Goal: Ask a question

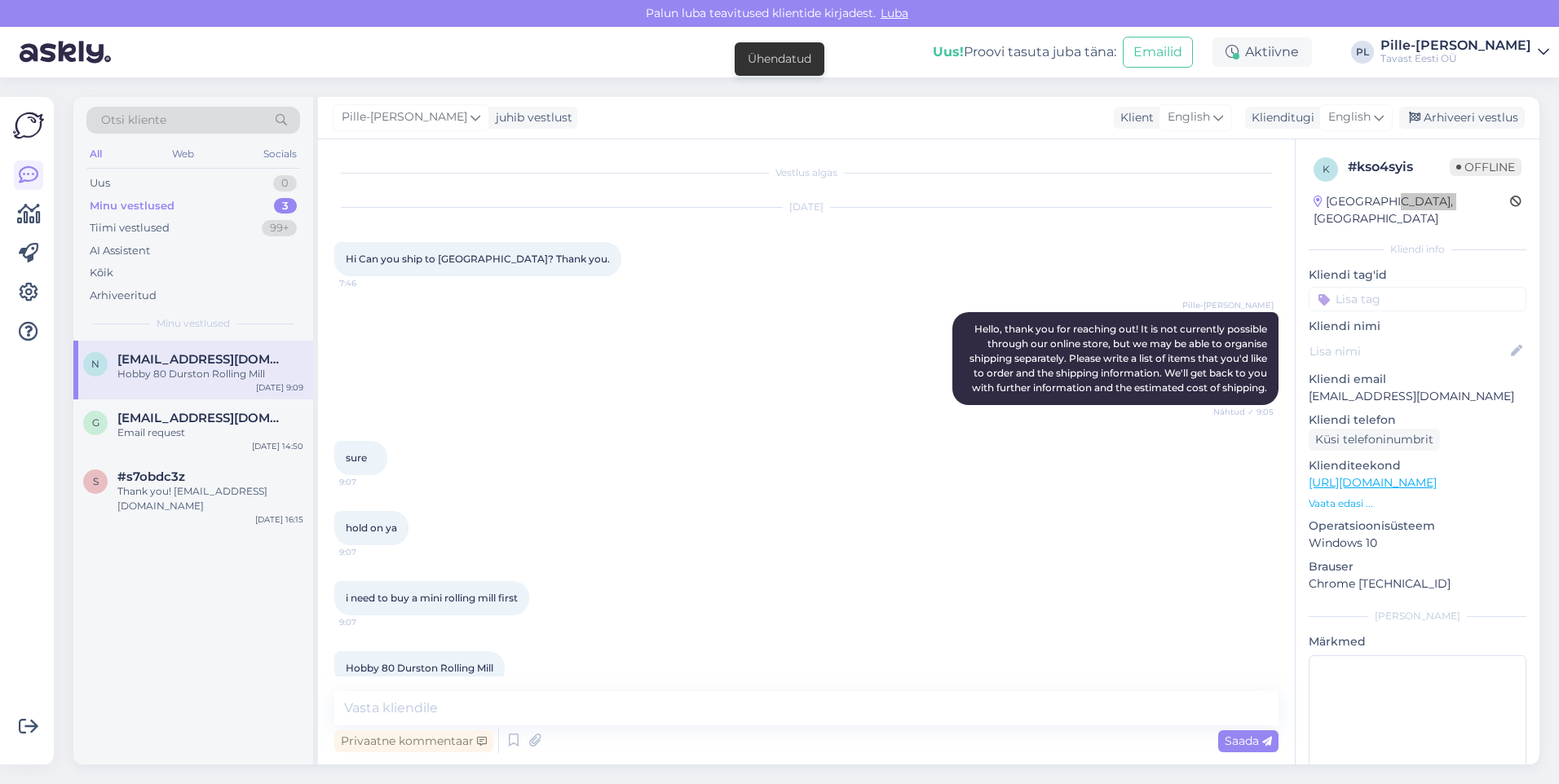
scroll to position [27, 0]
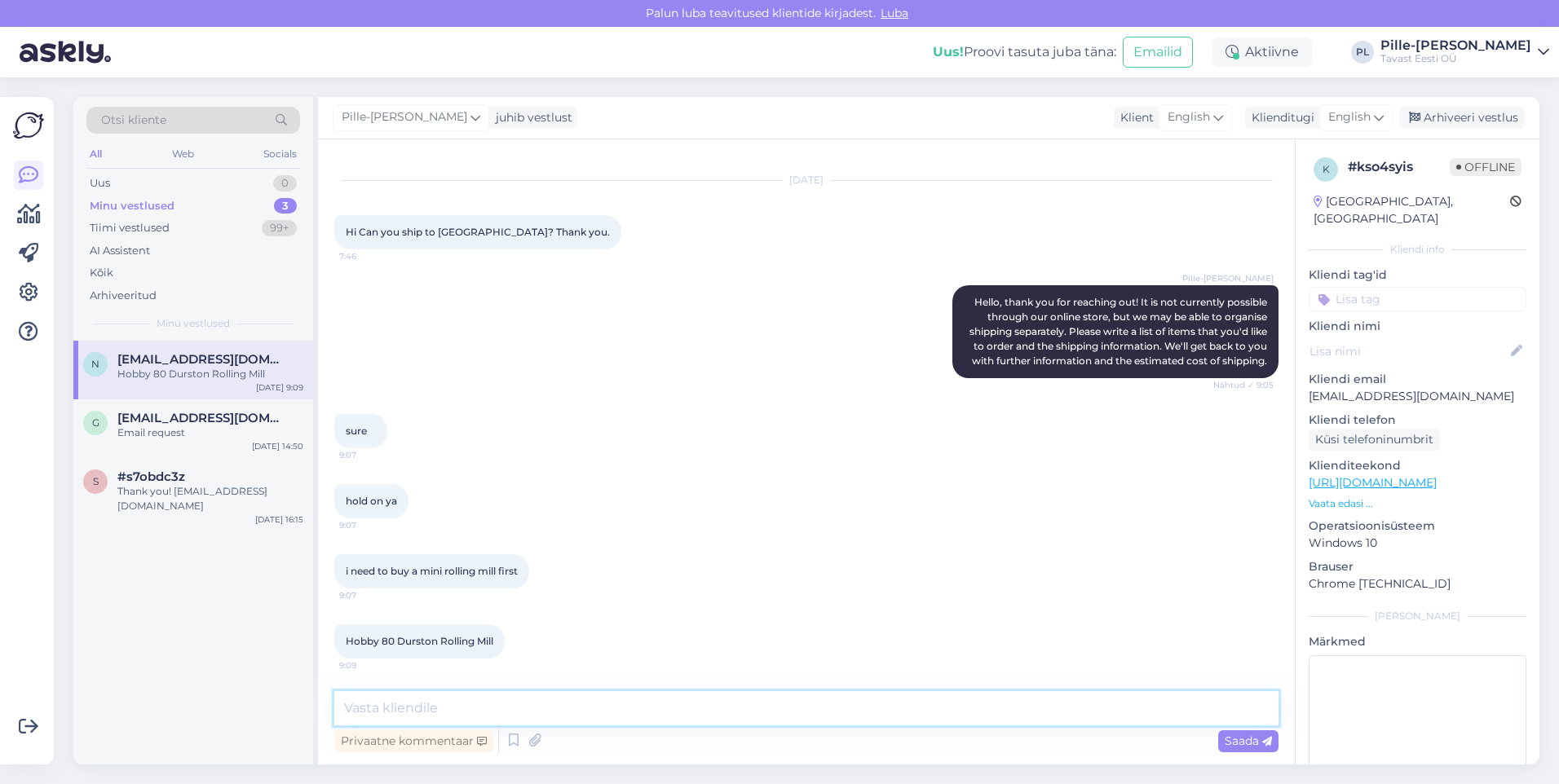
click at [895, 707] on textarea at bounding box center [807, 708] width 945 height 34
type textarea "A"
click at [690, 723] on textarea "Alright, what is the delivery address?" at bounding box center [807, 708] width 945 height 34
drag, startPoint x: 526, startPoint y: 711, endPoint x: 469, endPoint y: 702, distance: 57.7
click at [469, 702] on textarea "Alright, what is the delivery address?" at bounding box center [807, 708] width 945 height 34
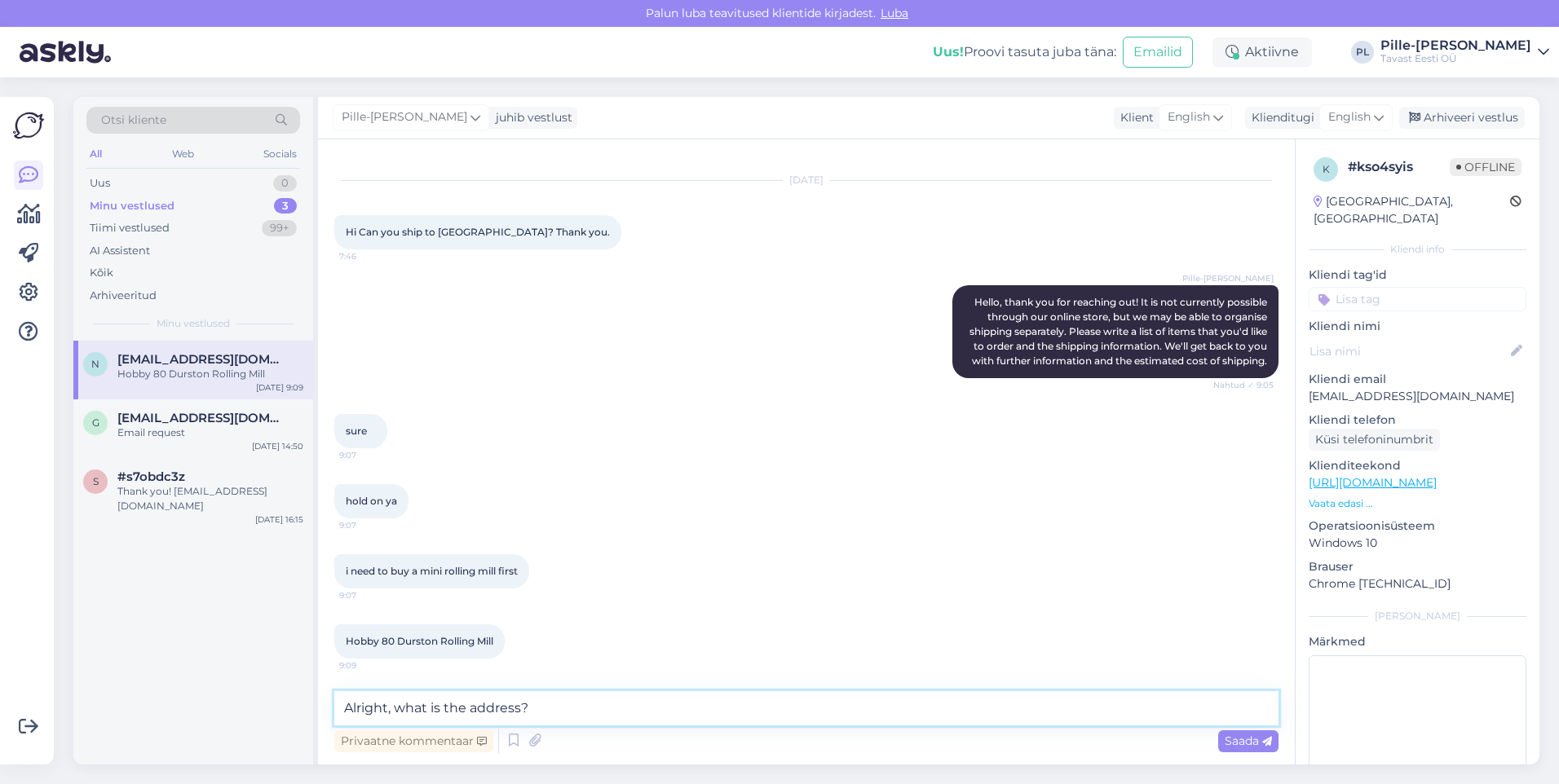
click at [530, 711] on textarea "Alright, what is the address?" at bounding box center [807, 708] width 945 height 34
click at [522, 711] on textarea "Alright, what is the address?" at bounding box center [807, 708] width 945 height 34
click at [744, 712] on textarea "Alright, what is the address you'd like the product do be delivered?" at bounding box center [807, 708] width 945 height 34
click at [792, 725] on textarea "Alright, what is the address you'd like the product do be delivered?" at bounding box center [807, 708] width 945 height 34
click at [813, 720] on textarea "Alright, what is the address you'd like the product do be delivered?" at bounding box center [807, 708] width 945 height 34
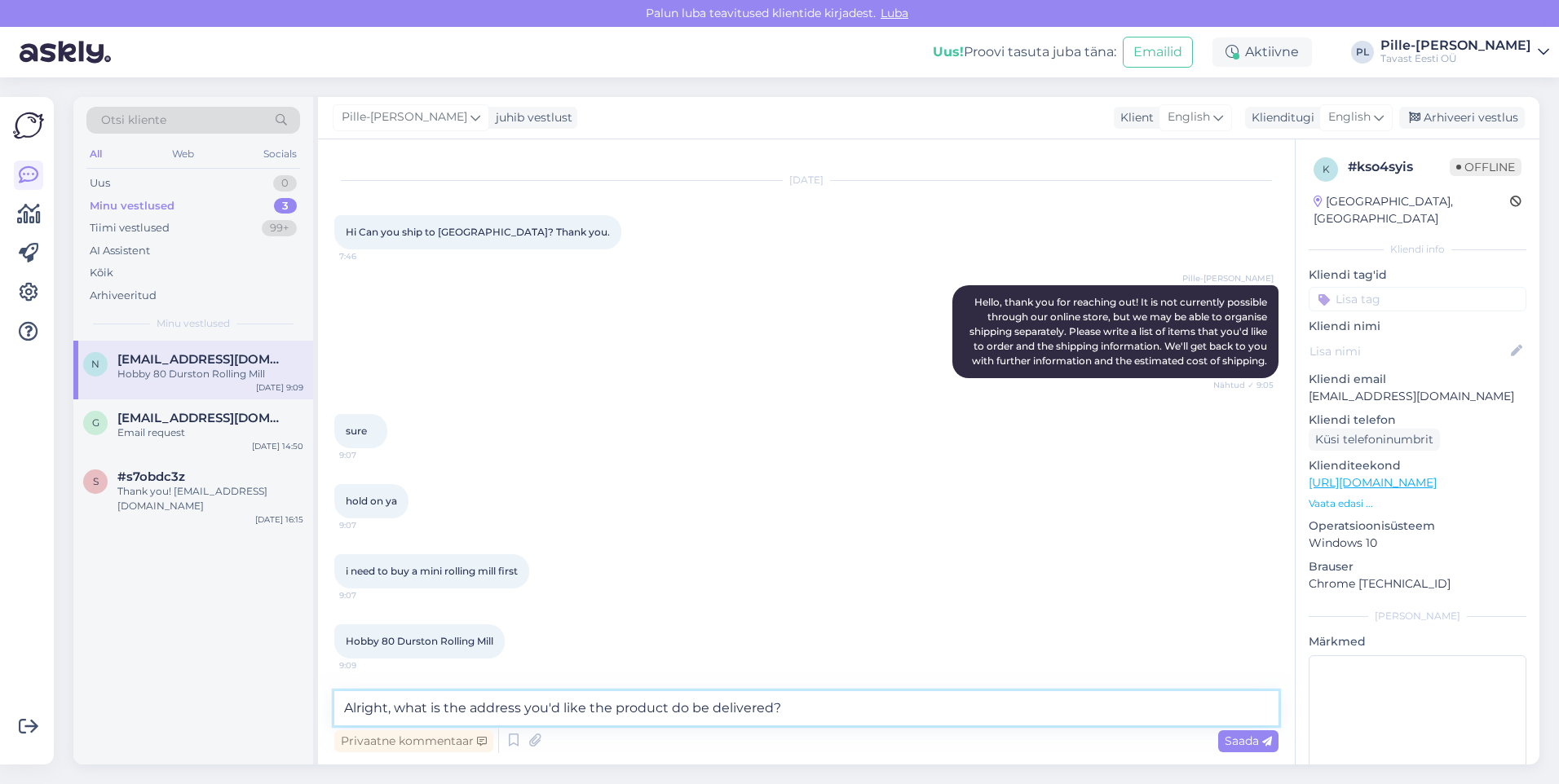
click at [766, 715] on textarea "Alright, what is the address you'd like the product do be delivered?" at bounding box center [807, 708] width 945 height 34
click at [772, 710] on textarea "Alright, what is the address you'd like the product do be delivered?" at bounding box center [807, 708] width 945 height 34
type textarea "Alright, what is the address you'd like the product do be delivered to?"
click at [1227, 738] on span "Saada" at bounding box center [1249, 740] width 47 height 14
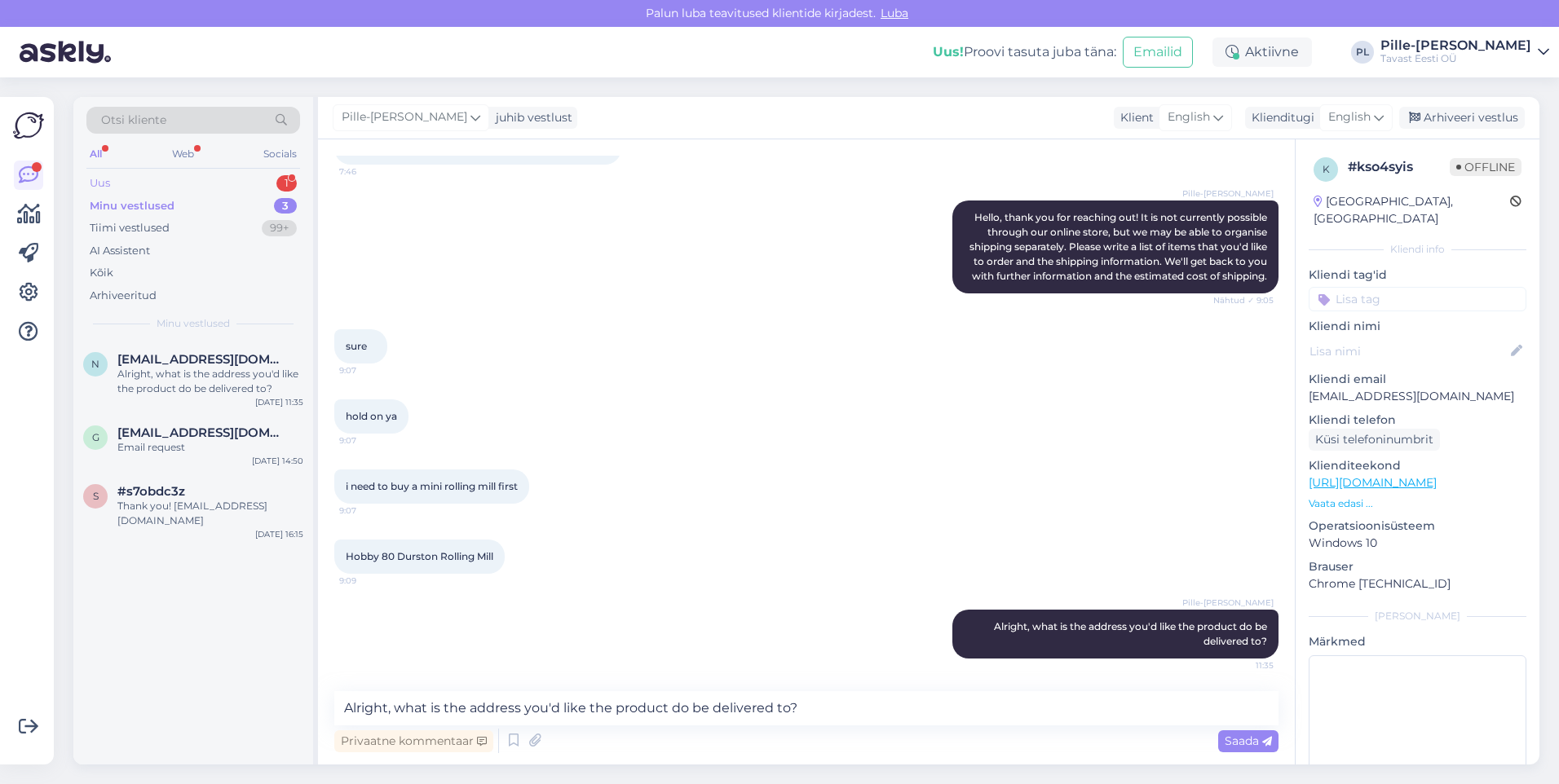
click at [230, 187] on div "Uus 1" at bounding box center [193, 183] width 213 height 23
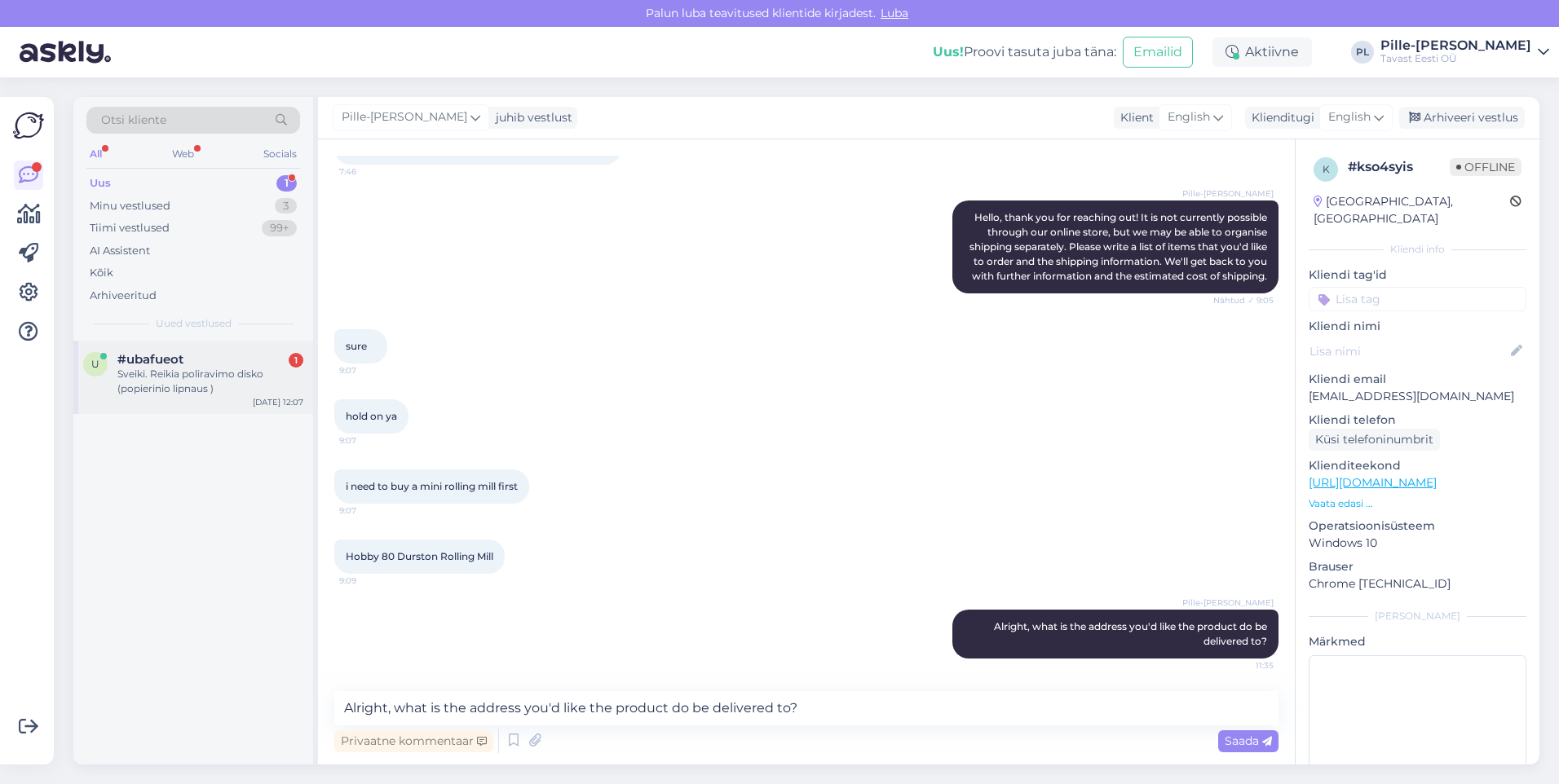
click at [150, 377] on div "Sveiki. Reikia poliravimo disko (popierinio lipnaus )" at bounding box center [211, 381] width 186 height 29
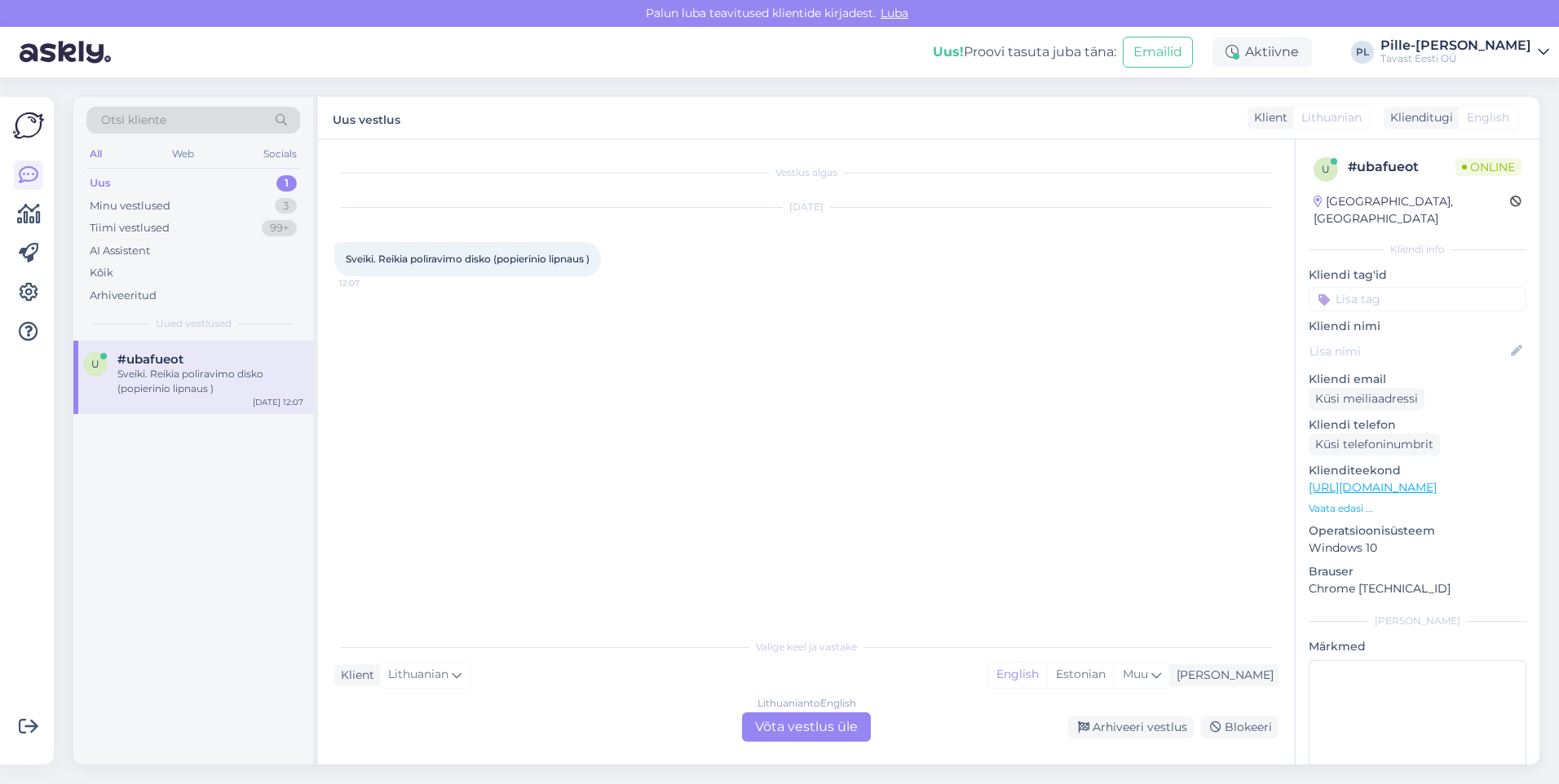
click at [832, 728] on div "Lithuanian to English Võta vestlus üle" at bounding box center [807, 727] width 129 height 29
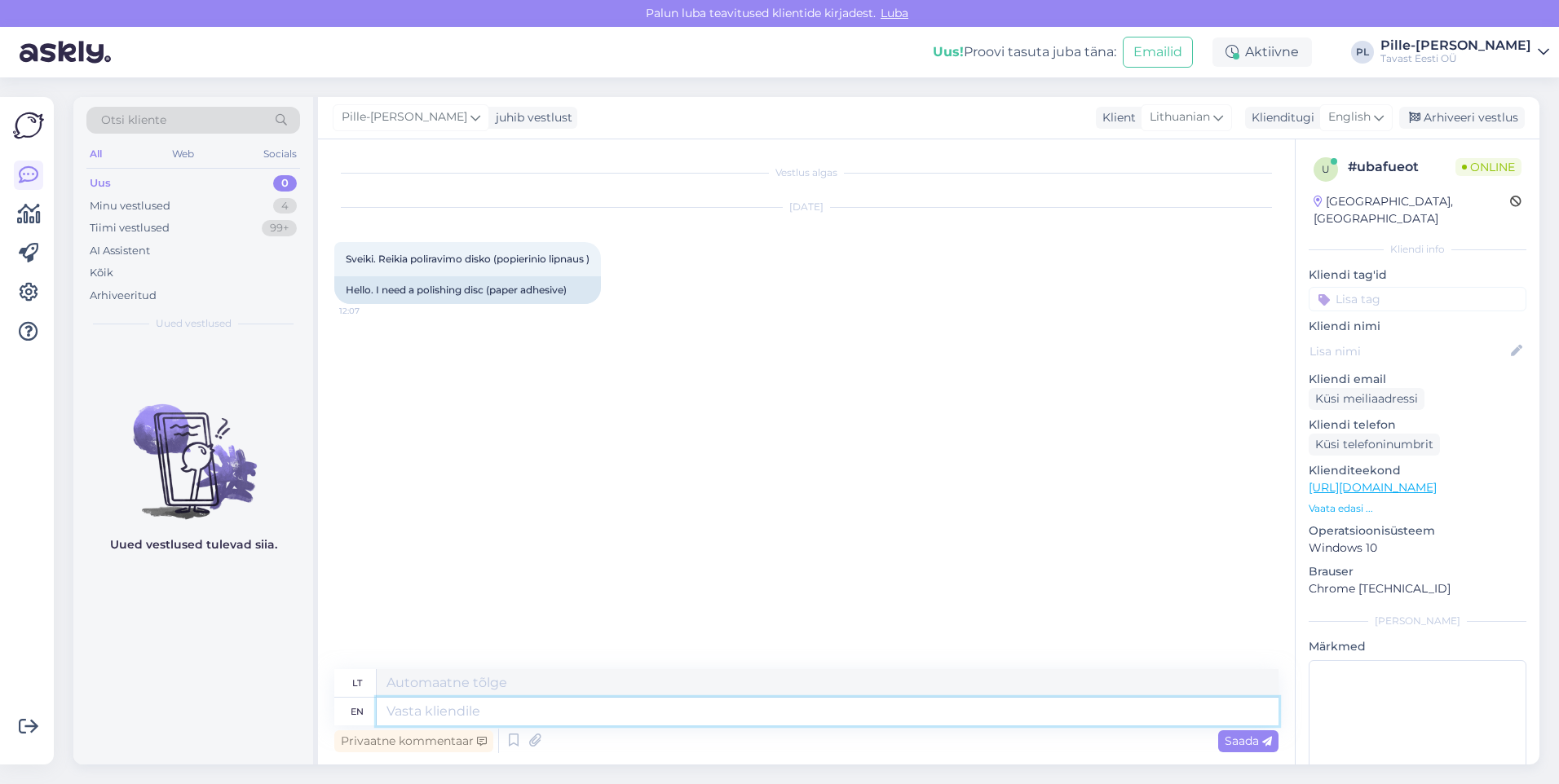
click at [762, 708] on textarea at bounding box center [827, 711] width 902 height 27
type textarea "Hello!"
type textarea "Sveiki!"
type textarea "Hello! One s"
type textarea "Sveiki! [GEOGRAPHIC_DATA]"
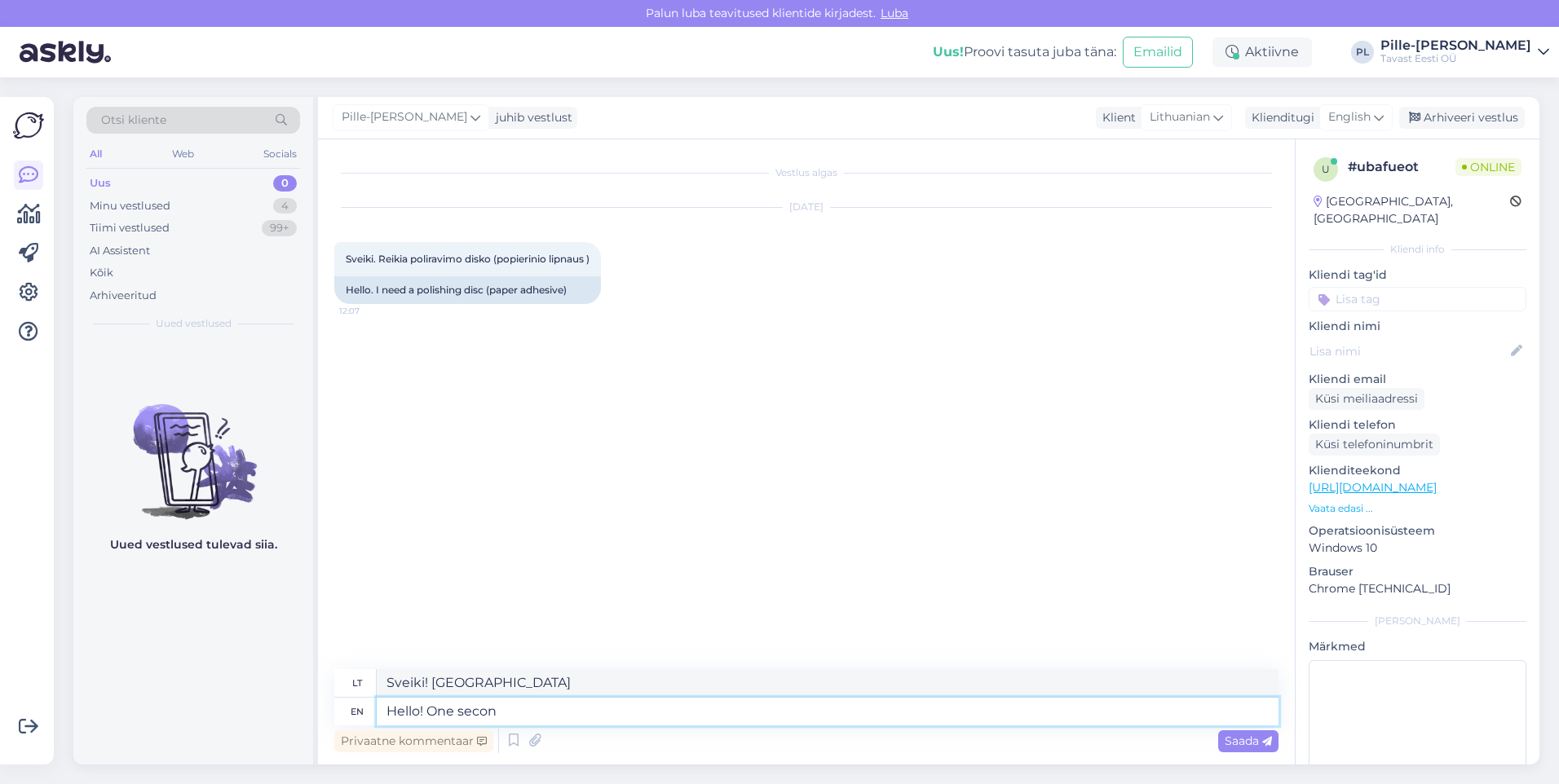
type textarea "Hello! One second"
type textarea "Sveiki! Vieną sekundėlę"
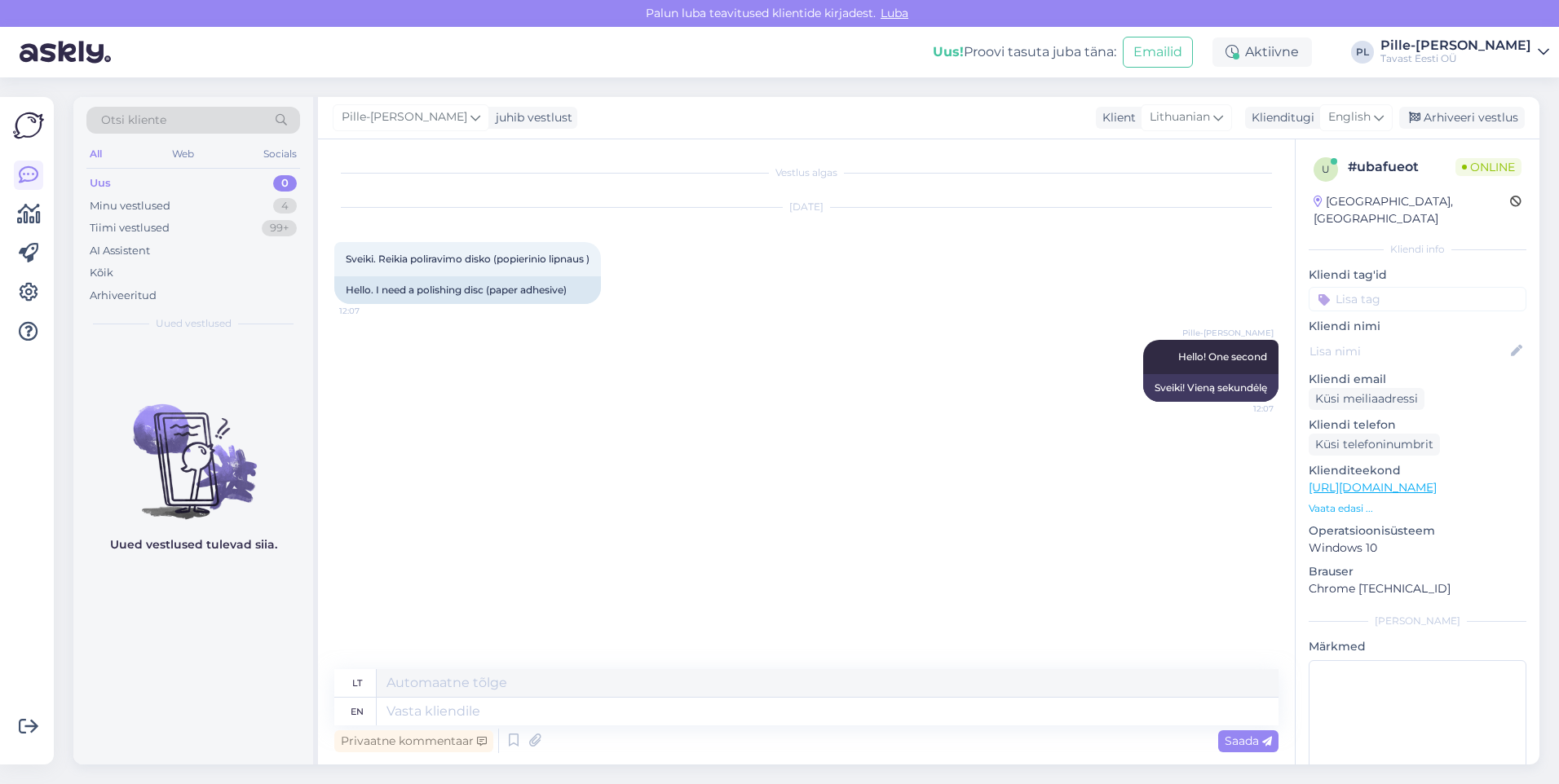
click at [1416, 481] on link "[URL][DOMAIN_NAME]" at bounding box center [1372, 487] width 128 height 14
click at [546, 719] on textarea at bounding box center [827, 711] width 902 height 27
type textarea "These"
type textarea "Šie"
type textarea "These are t"
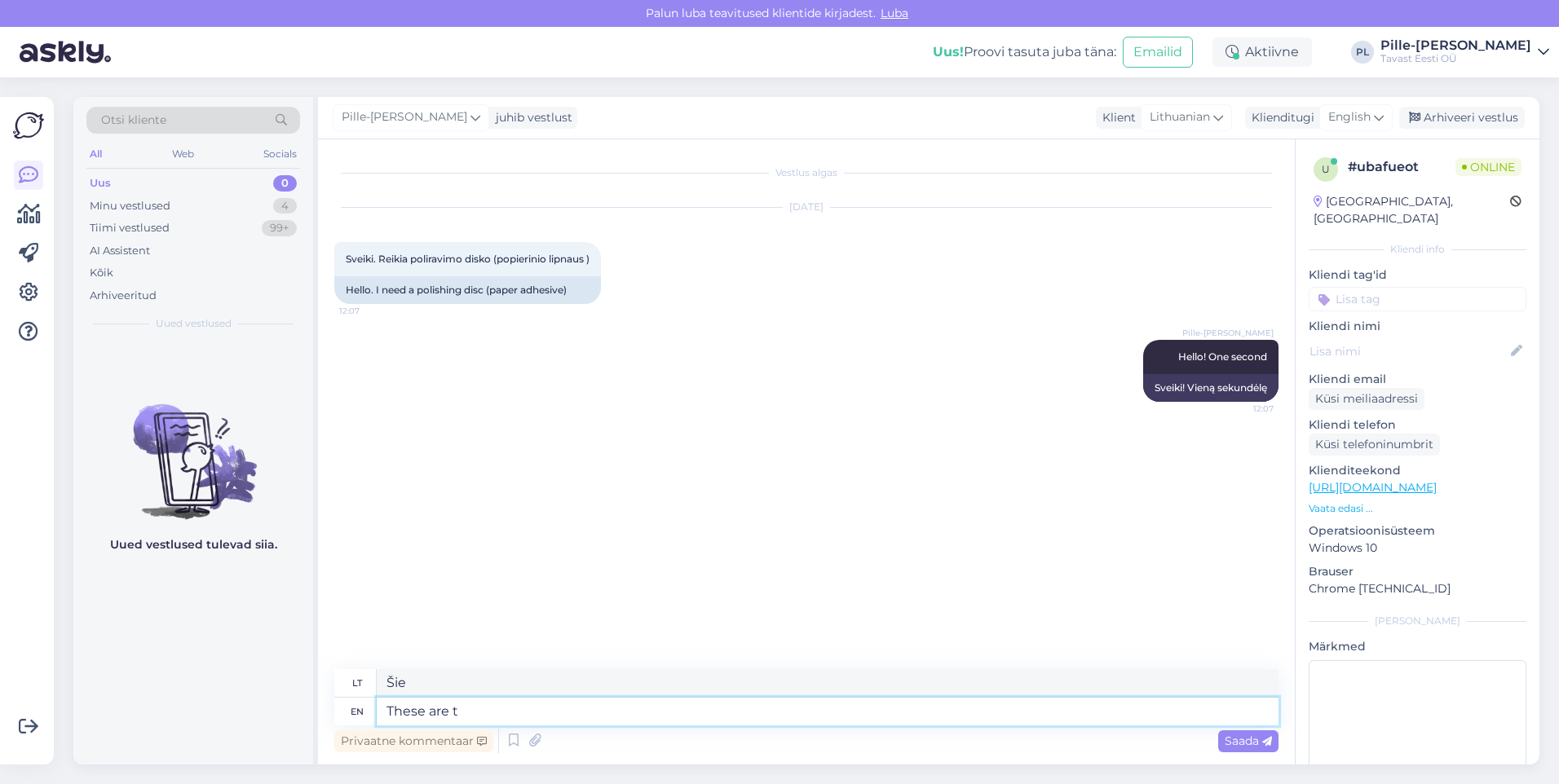
type textarea "Tai yra"
type textarea "These are the closest"
type textarea "Šie yra artimiausi"
type textarea "These are the closest to y"
type textarea "Šie yra arčiausiai"
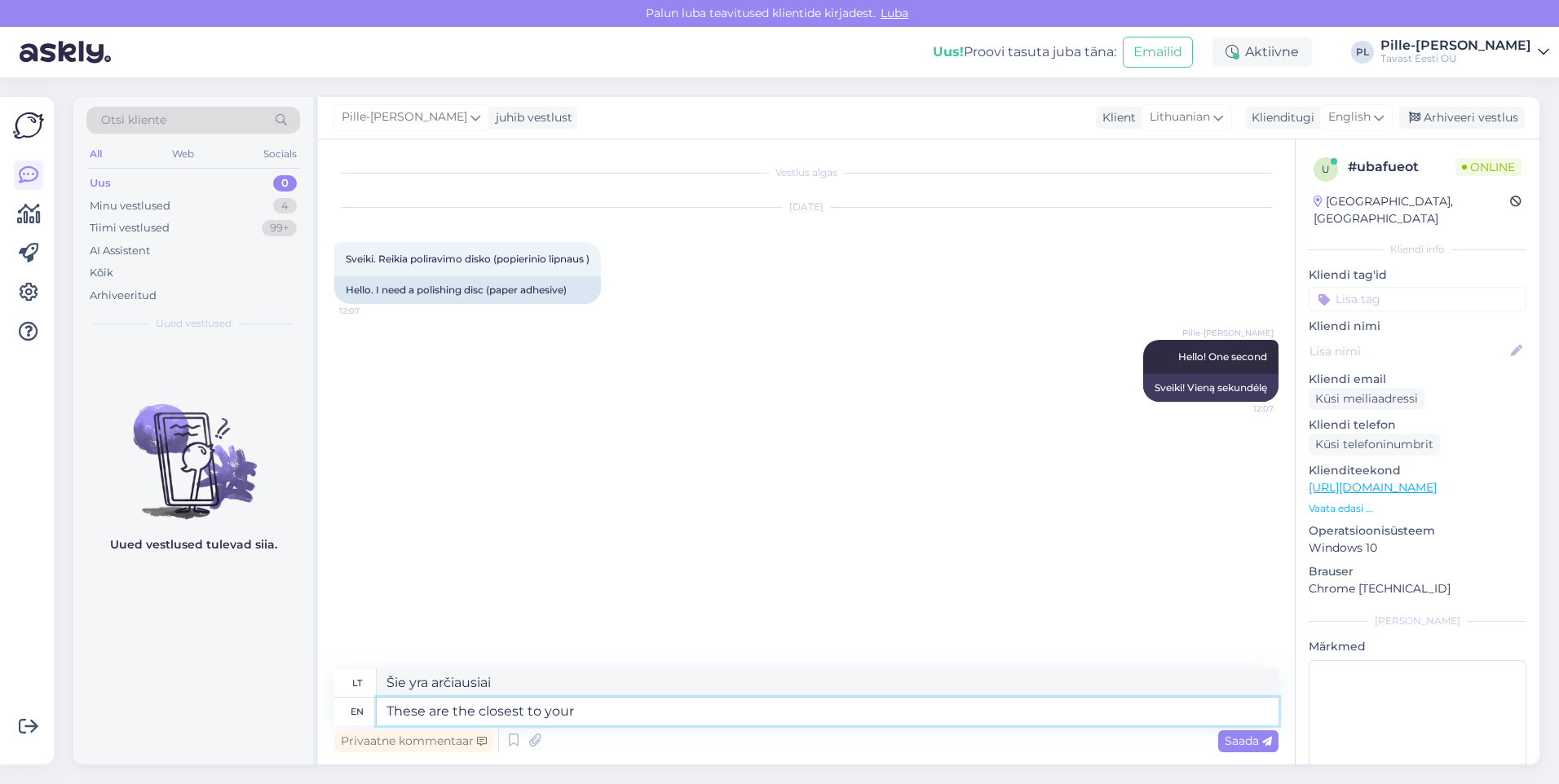
type textarea "These are the closest to your"
type textarea "Šie yra arčiausiai jūsų"
type textarea "These are the closest to your description:"
type textarea "Šie yra artimiausi jūsų aprašymui:"
paste textarea "[URL][DOMAIN_NAME]"
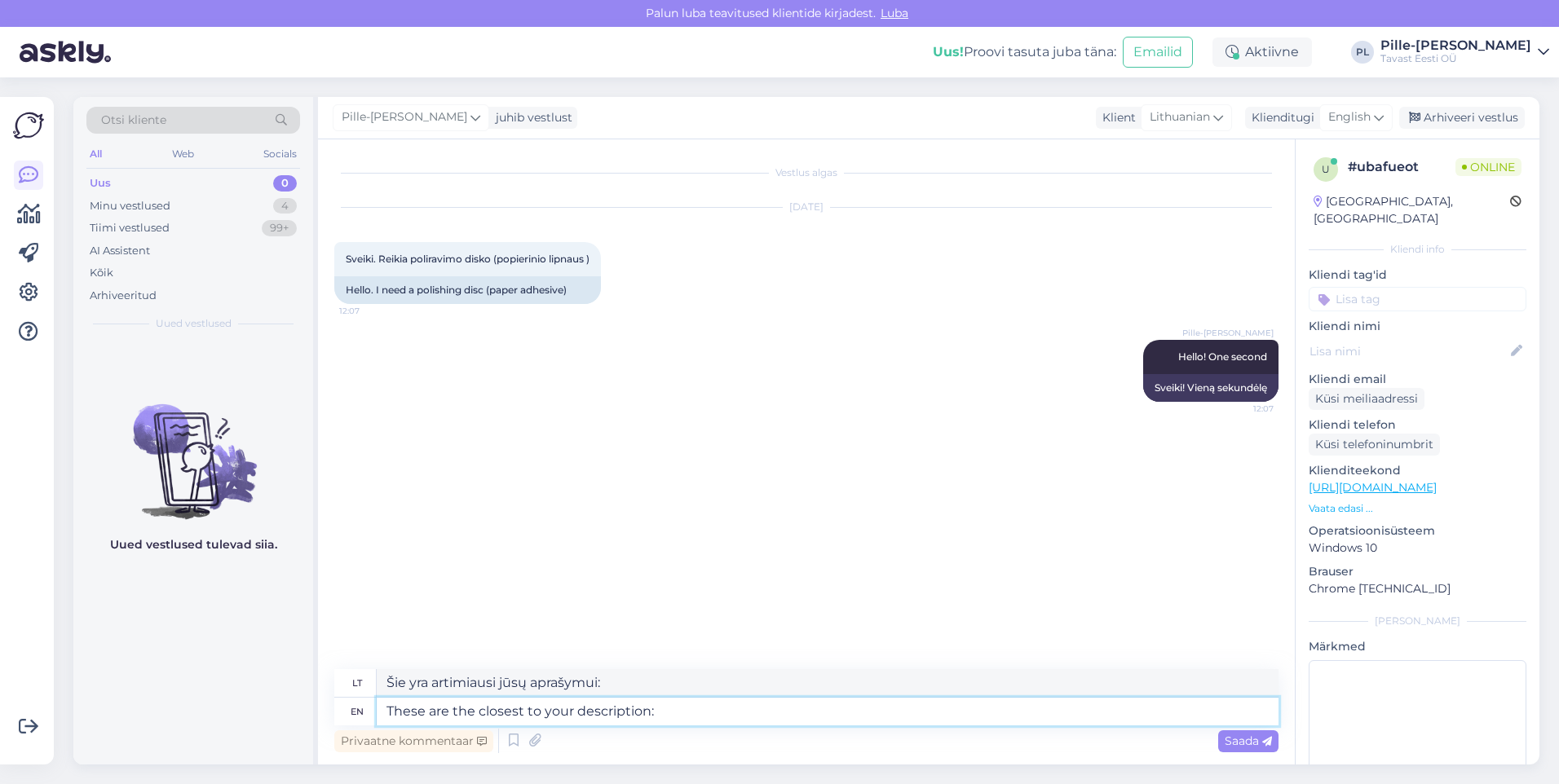
type textarea "These are the closest to your description: [URL][DOMAIN_NAME]"
type textarea "Šie yra artimiausi jūsų aprašymui: [URL][DOMAIN_NAME]"
type textarea "These are the closest to your description: [URL][DOMAIN_NAME]"
click at [1246, 746] on span "Saada" at bounding box center [1249, 740] width 47 height 14
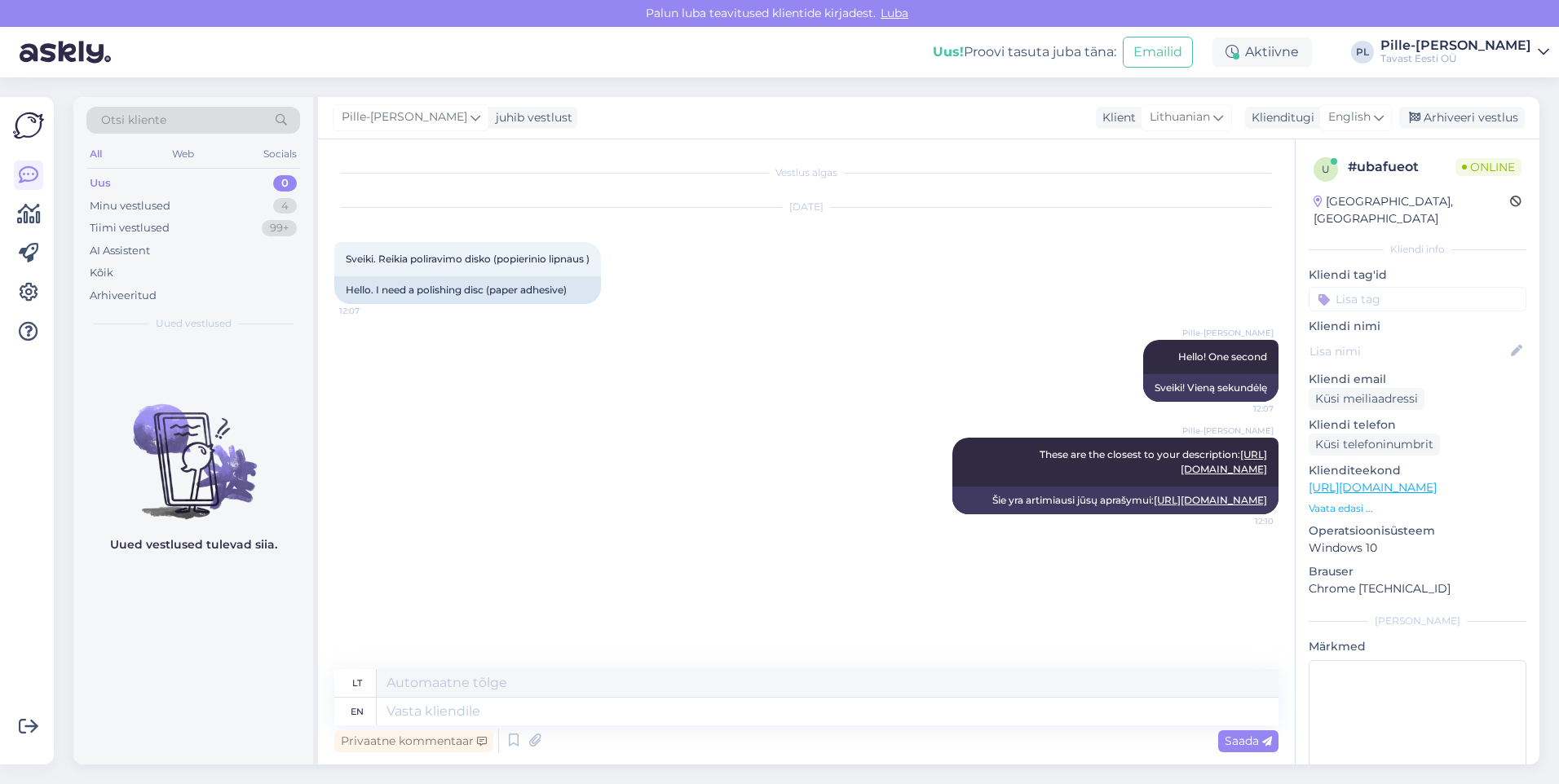
scroll to position [25, 0]
click at [381, 595] on img at bounding box center [367, 583] width 65 height 65
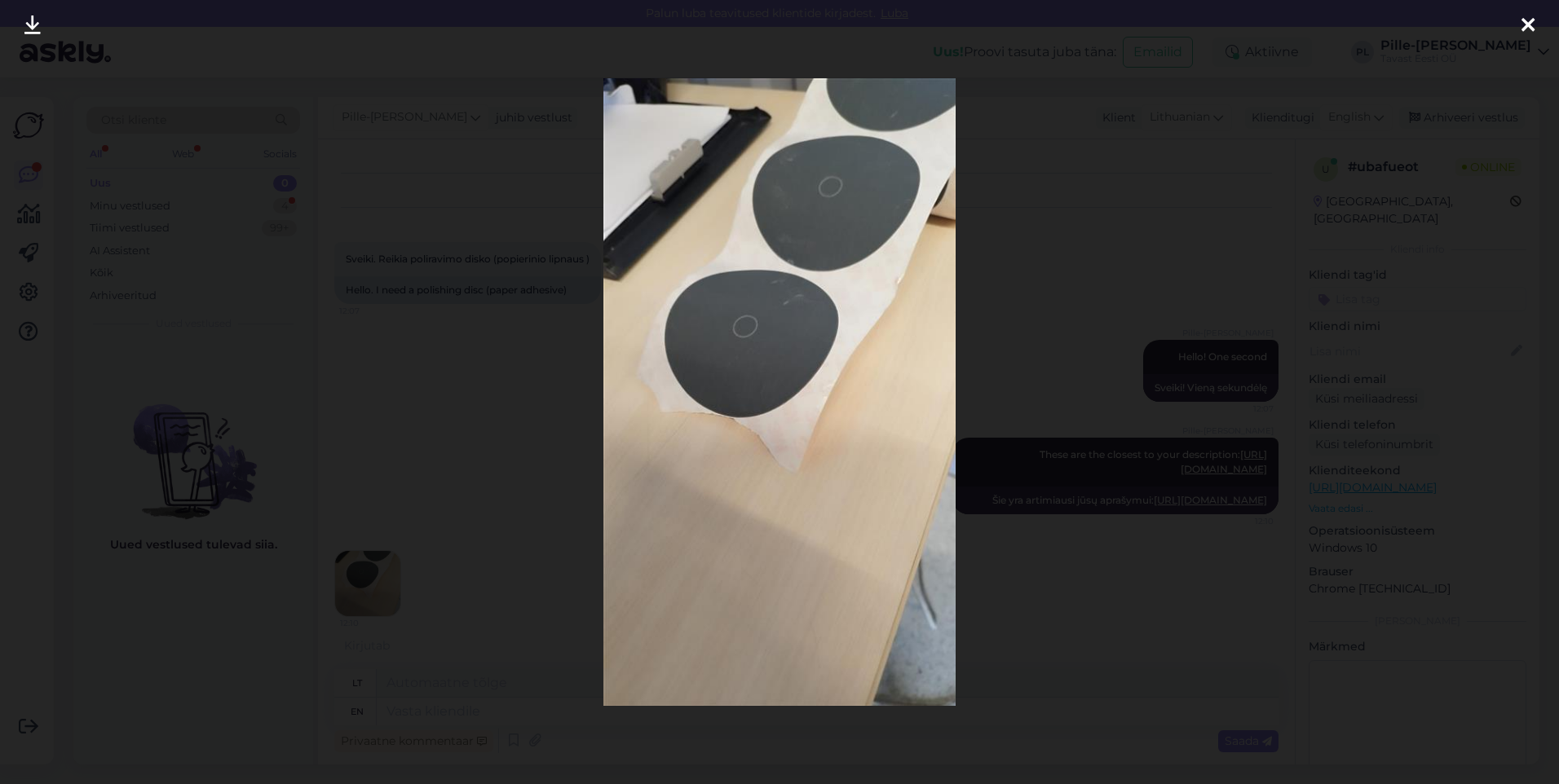
scroll to position [137, 0]
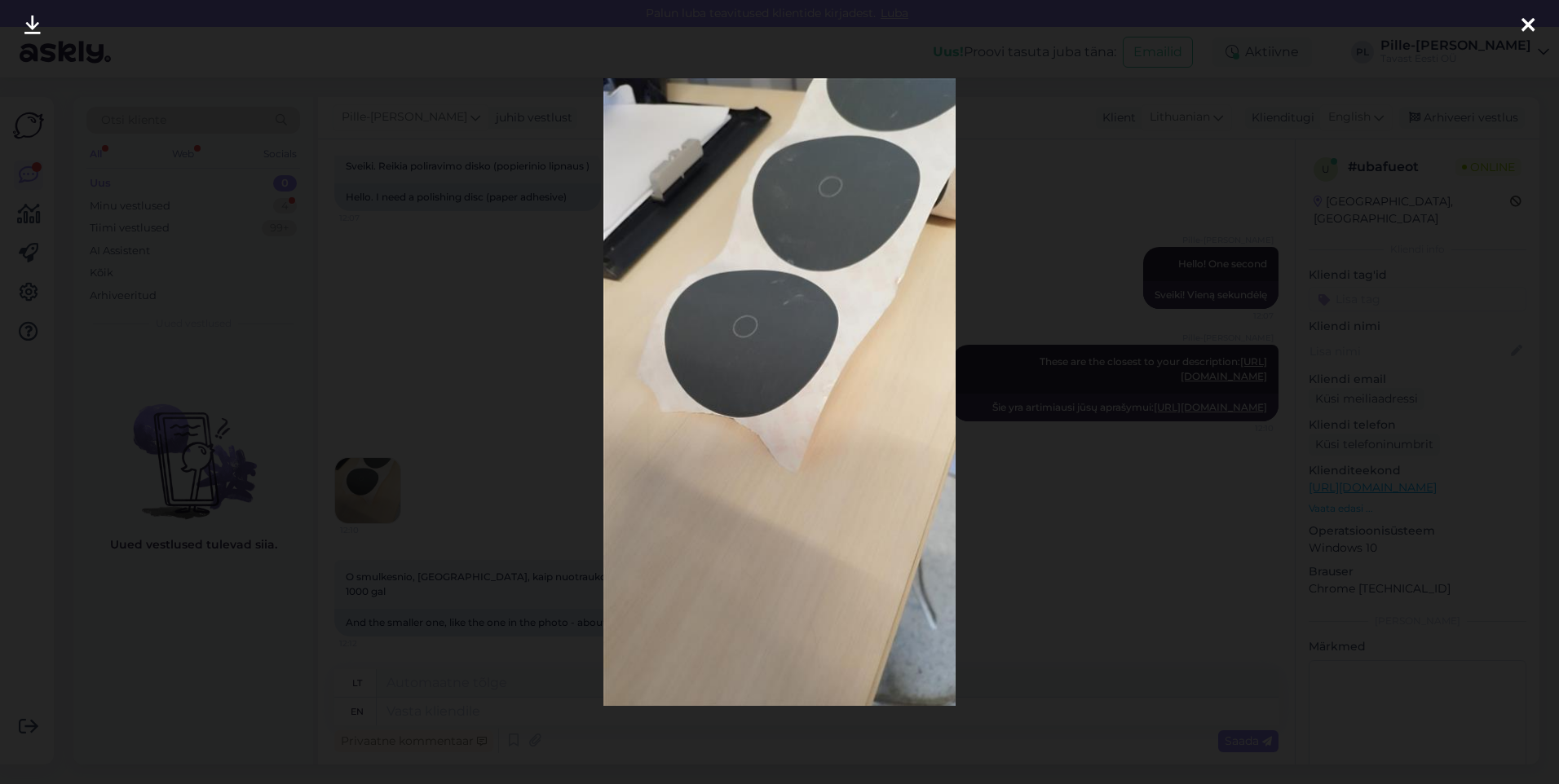
click at [1102, 124] on div at bounding box center [780, 392] width 1559 height 784
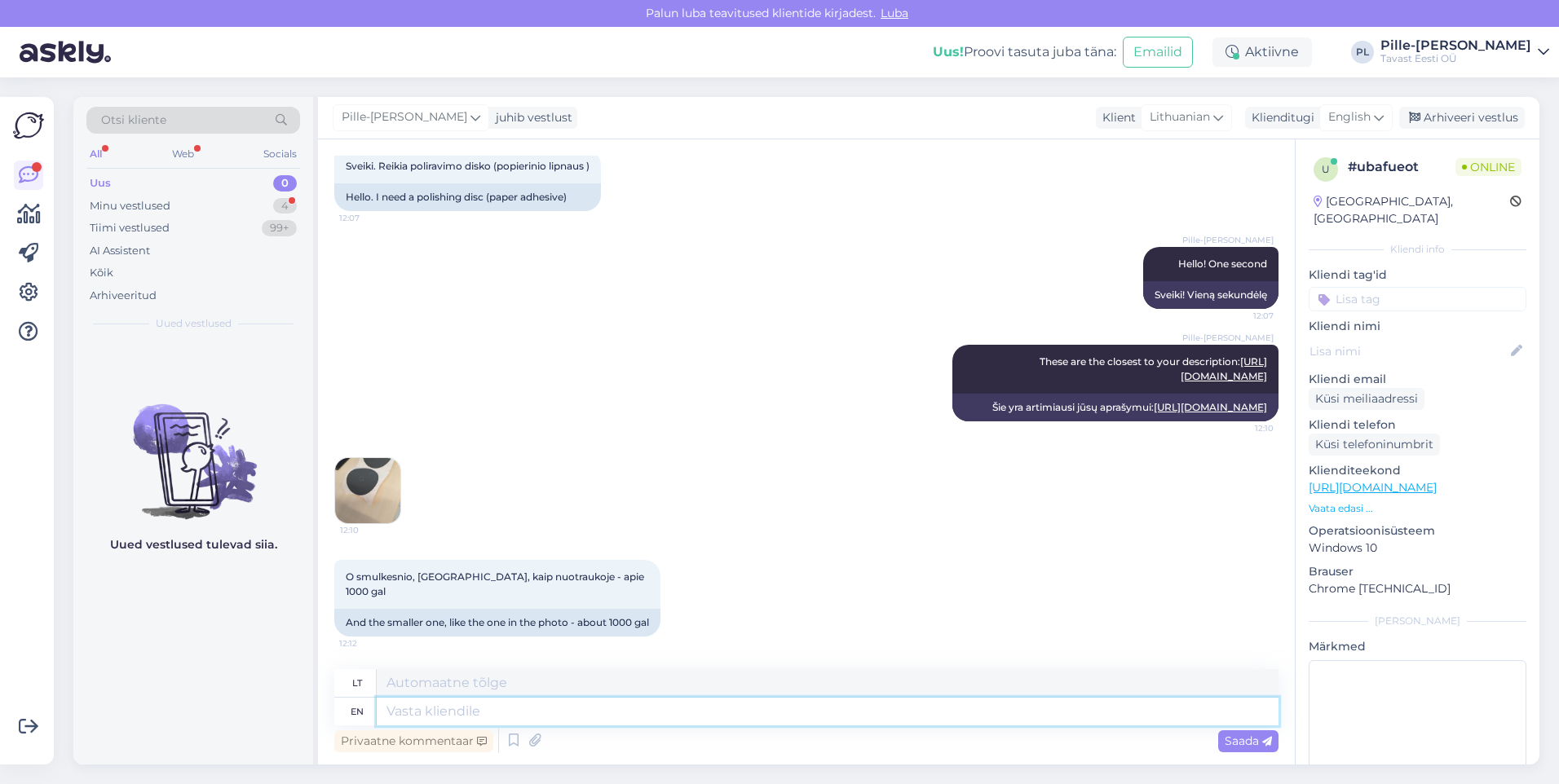
click at [612, 714] on textarea at bounding box center [827, 711] width 902 height 27
type textarea "Unfortunatelö"
type textarea "Deja"
type textarea "Unfortunately, w"
type textarea "Deja,"
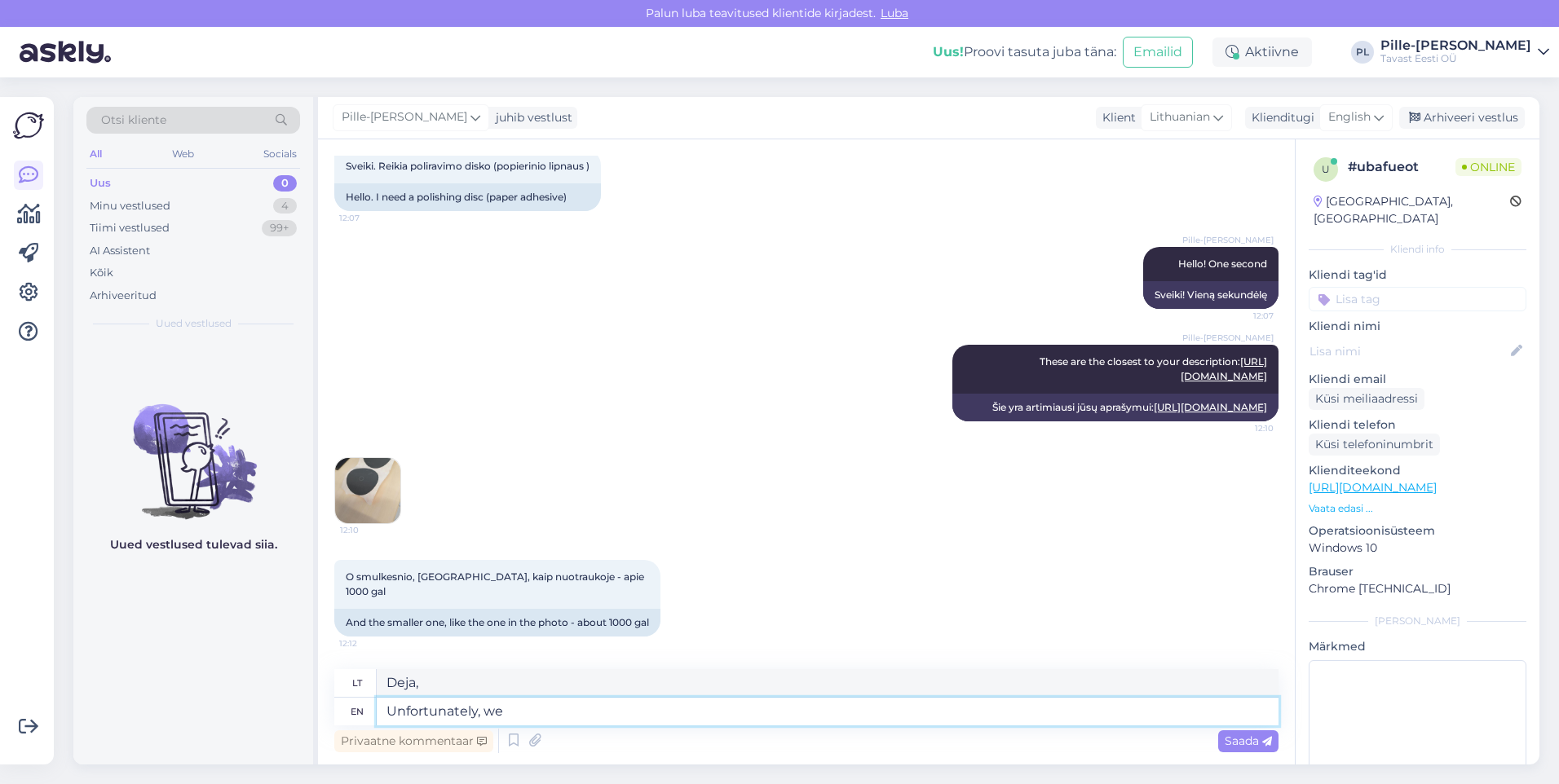
type textarea "Unfortunately, we"
type textarea "Deja, mes"
type textarea "Unfortunately, we don't h"
type textarea "Deja, mes ne"
type textarea "Unfortunately, we don't have a"
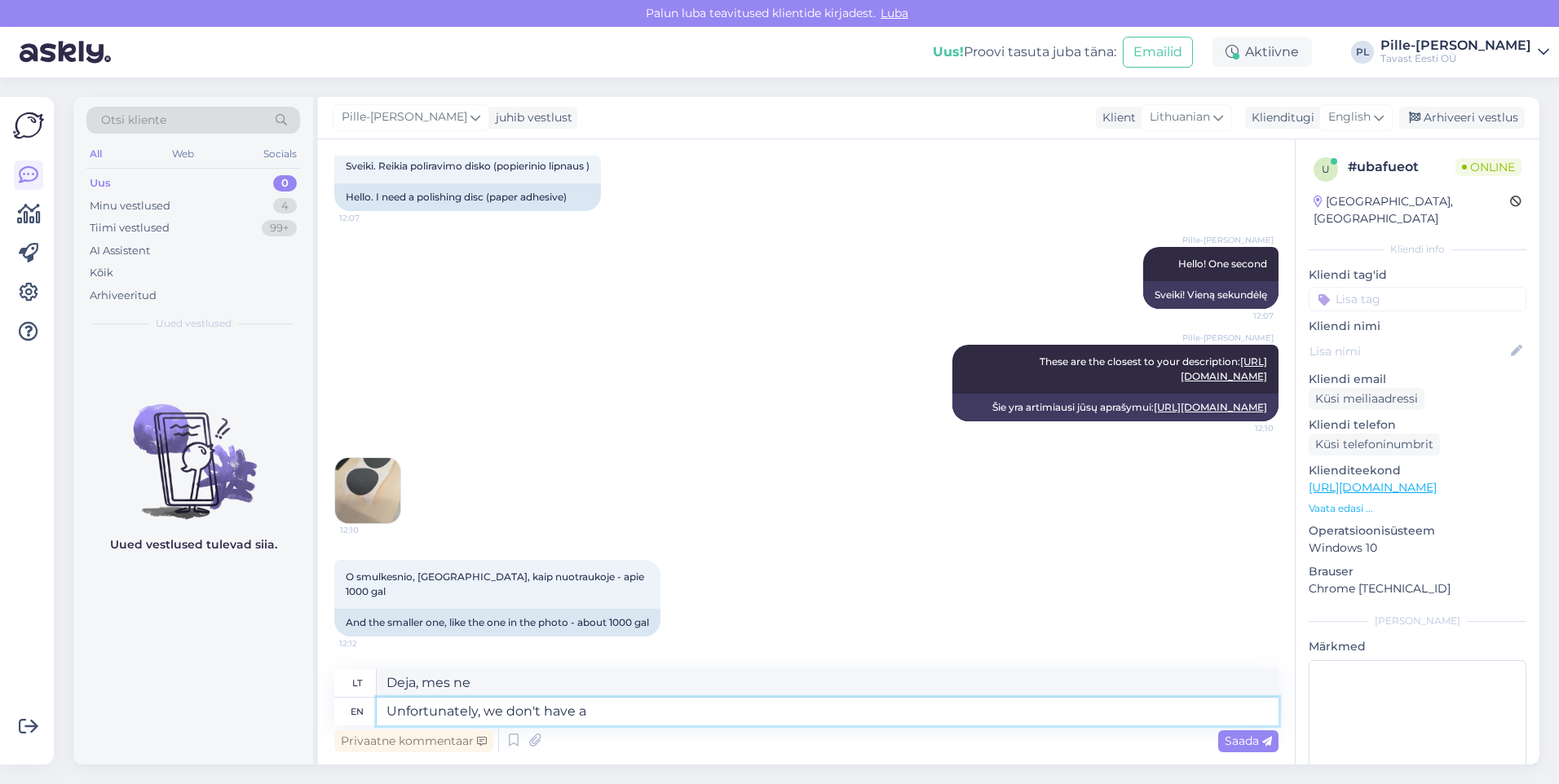
type textarea "Deja, mes neturime"
type textarea "Unfortunately, we don't have anything l"
type textarea "Deja, mes nieko neturime"
type textarea "Unfortunately, we don't have anything like t"
type textarea "Deja, nieko panašaus neturime"
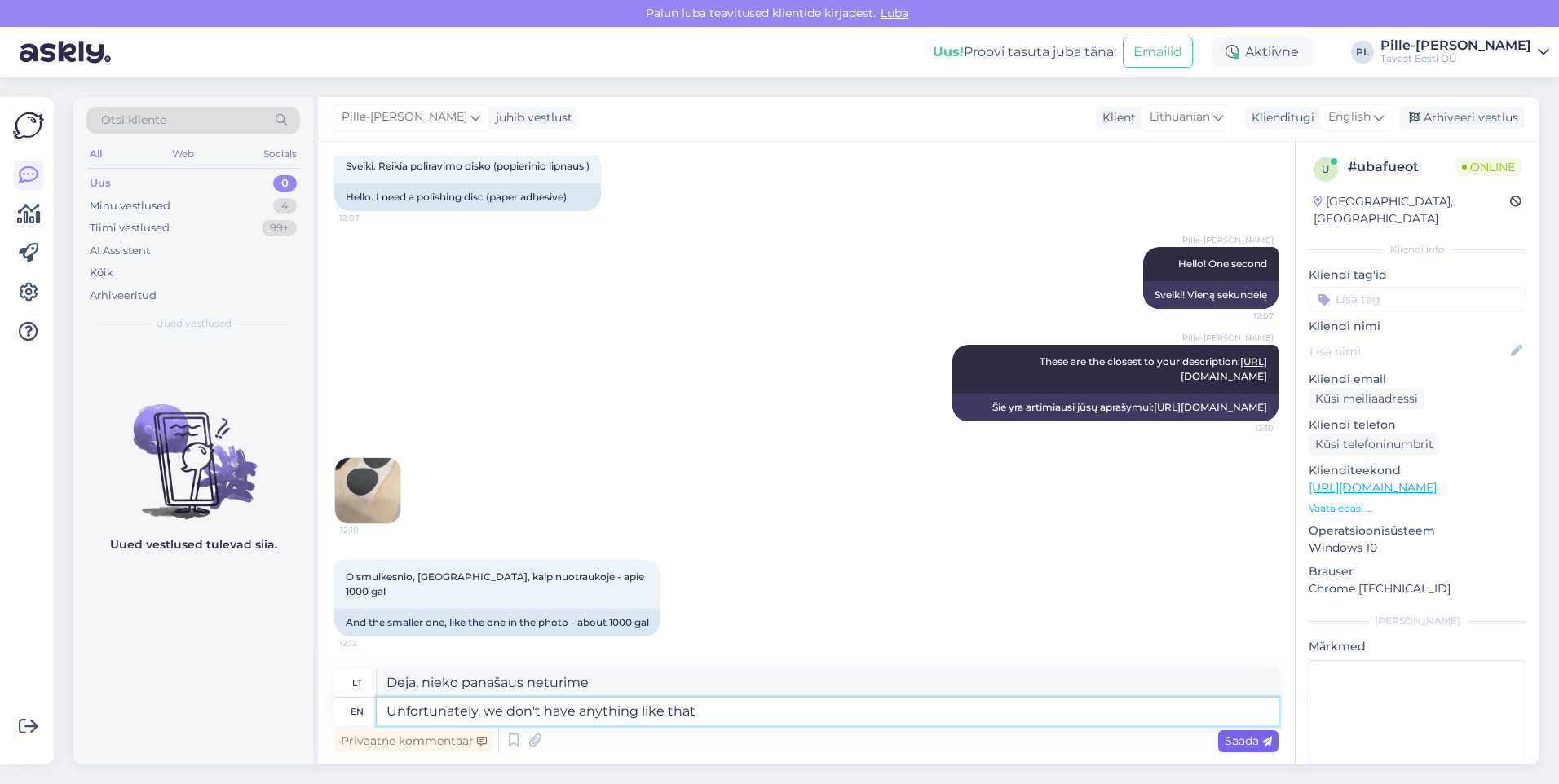
type textarea "Unfortunately, we don't have anything like that"
click at [1257, 749] on div "Saada" at bounding box center [1249, 741] width 61 height 22
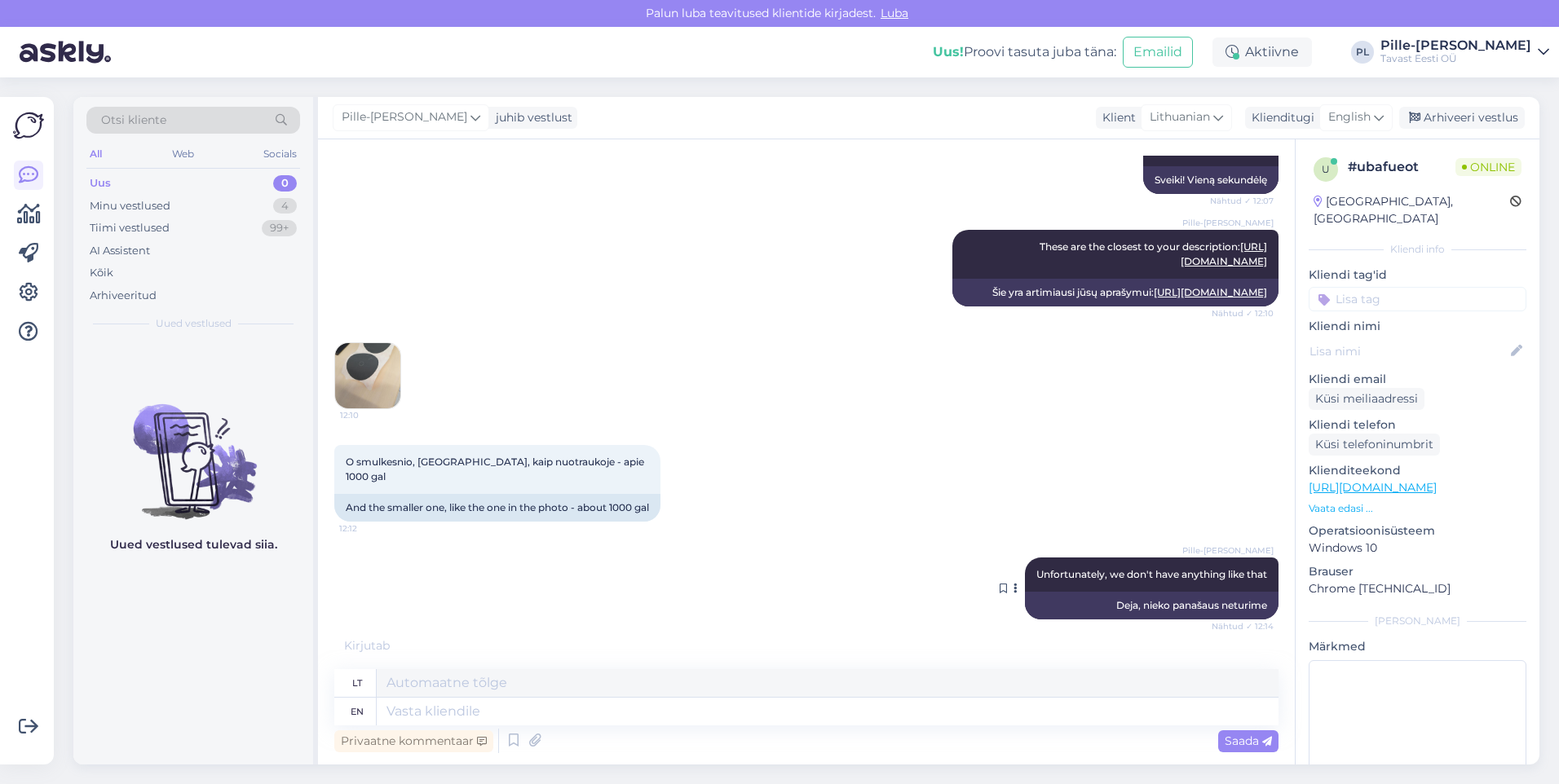
scroll to position [333, 0]
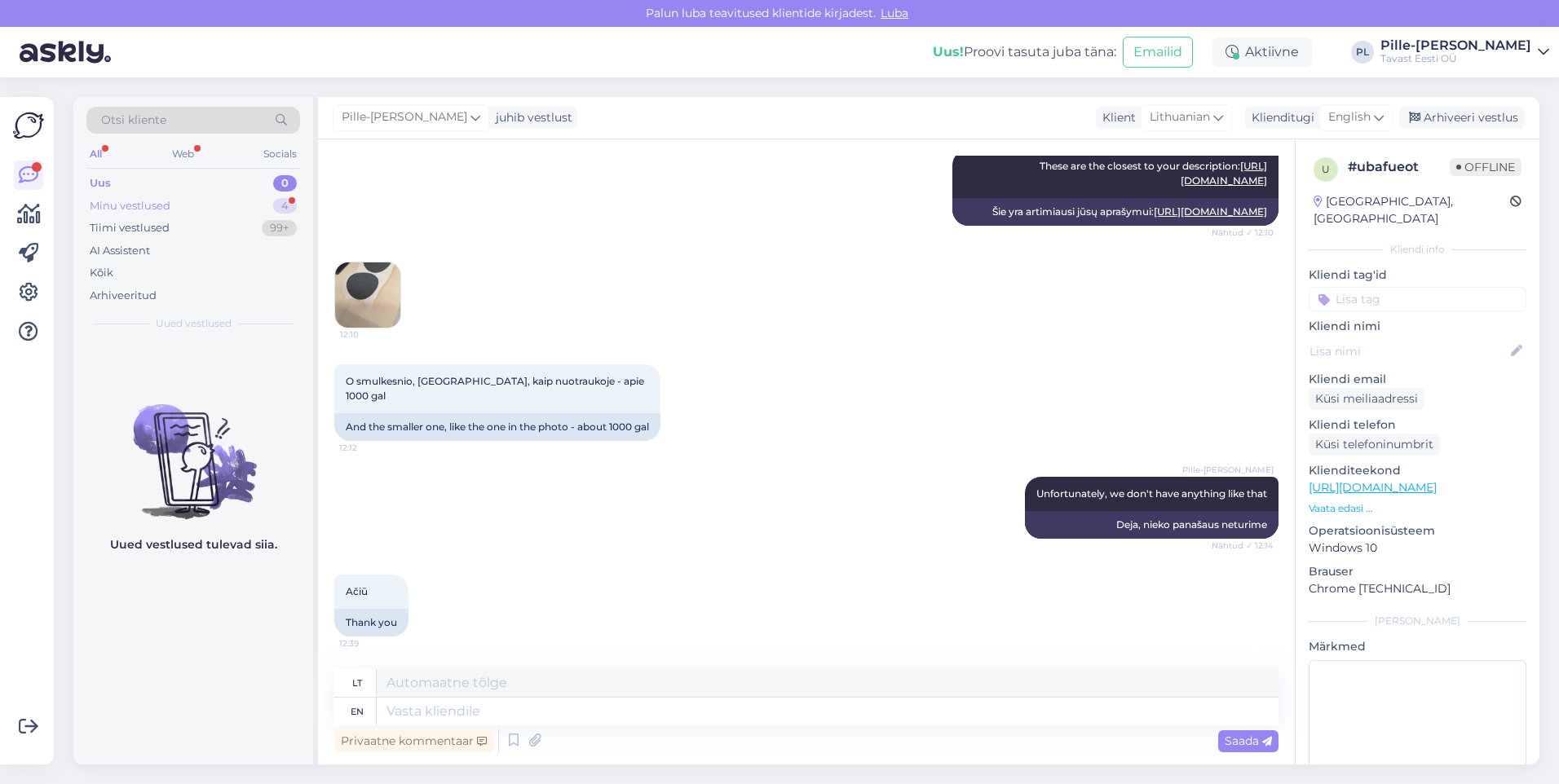
click at [128, 201] on div "Minu vestlused" at bounding box center [130, 206] width 81 height 16
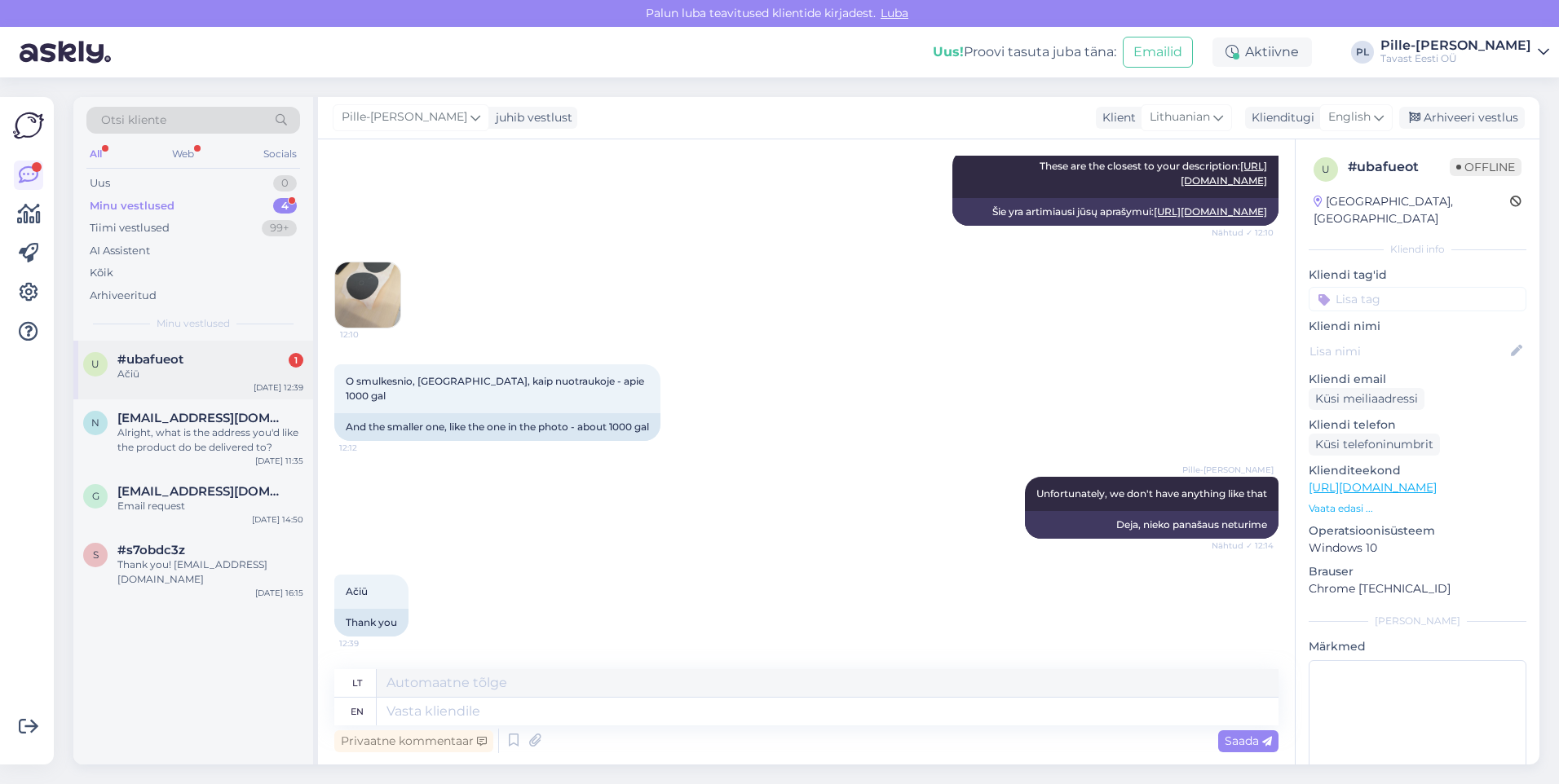
click at [212, 384] on div "u #ubafueot 1 Ačiū [DATE] 12:39" at bounding box center [193, 370] width 240 height 59
click at [1458, 123] on div "Arhiveeri vestlus" at bounding box center [1462, 118] width 125 height 22
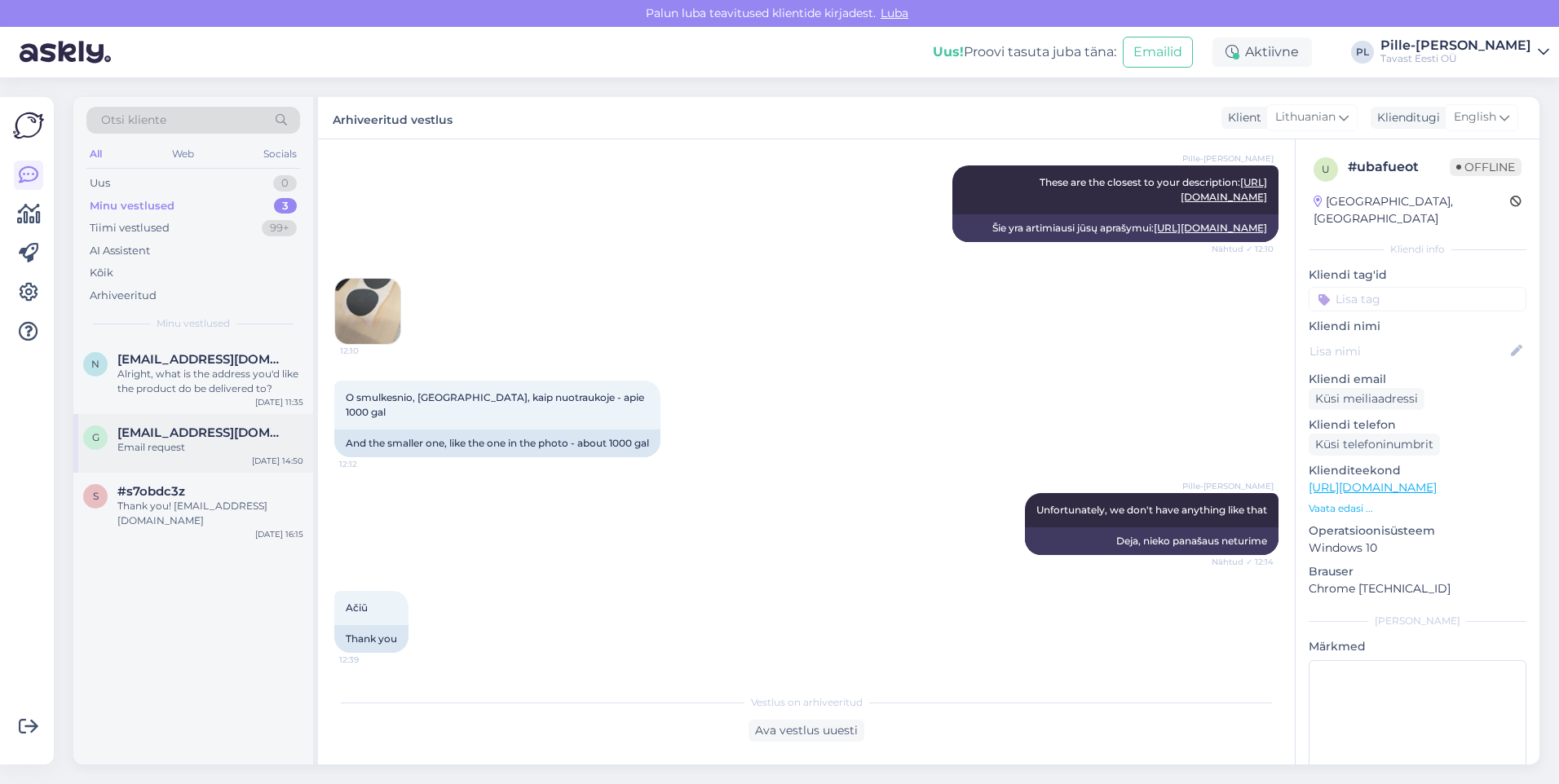
click at [233, 441] on div "Email request" at bounding box center [211, 447] width 186 height 14
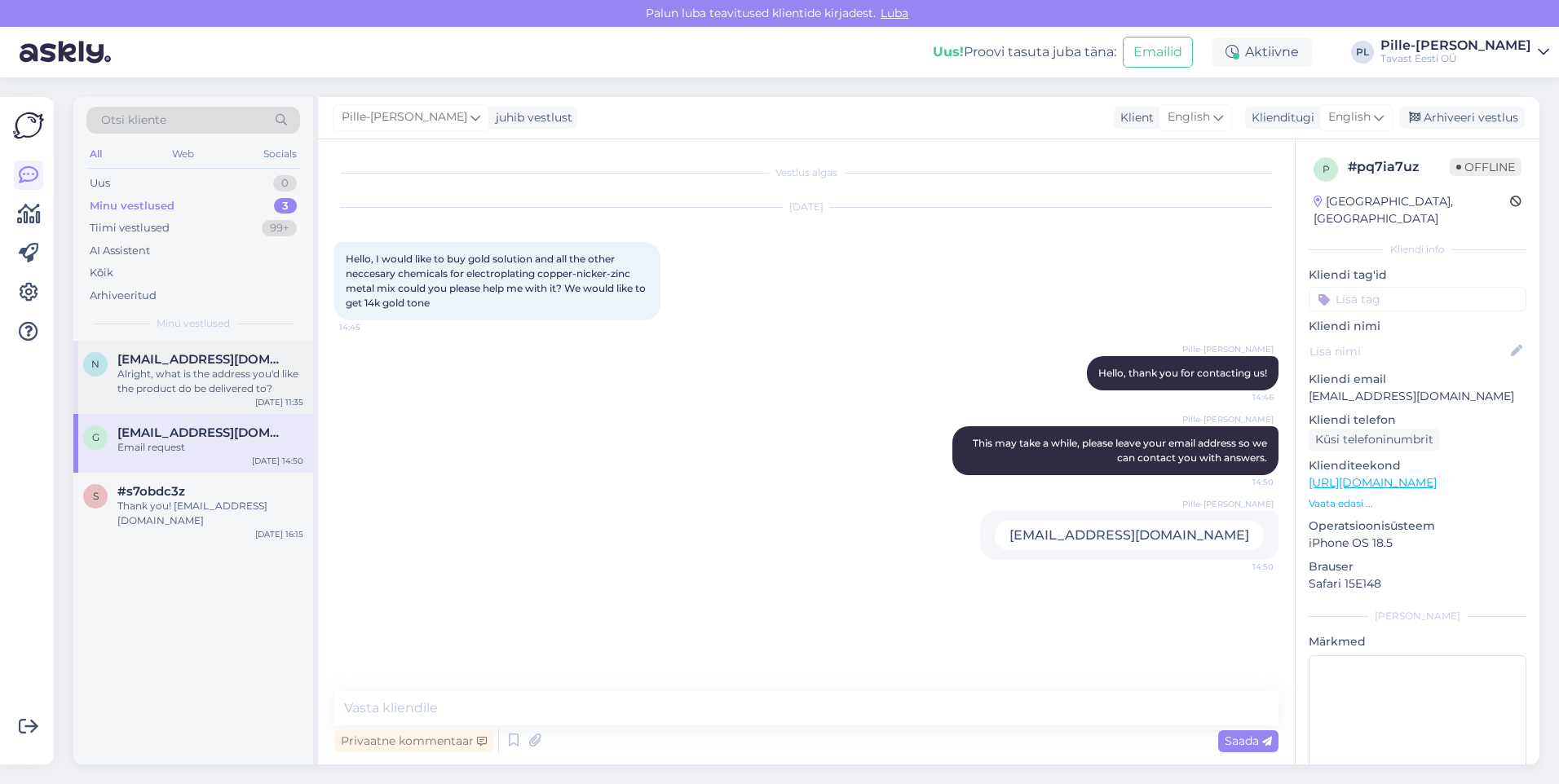
click at [207, 371] on div "Alright, what is the address you'd like the product do be delivered to?" at bounding box center [211, 381] width 186 height 29
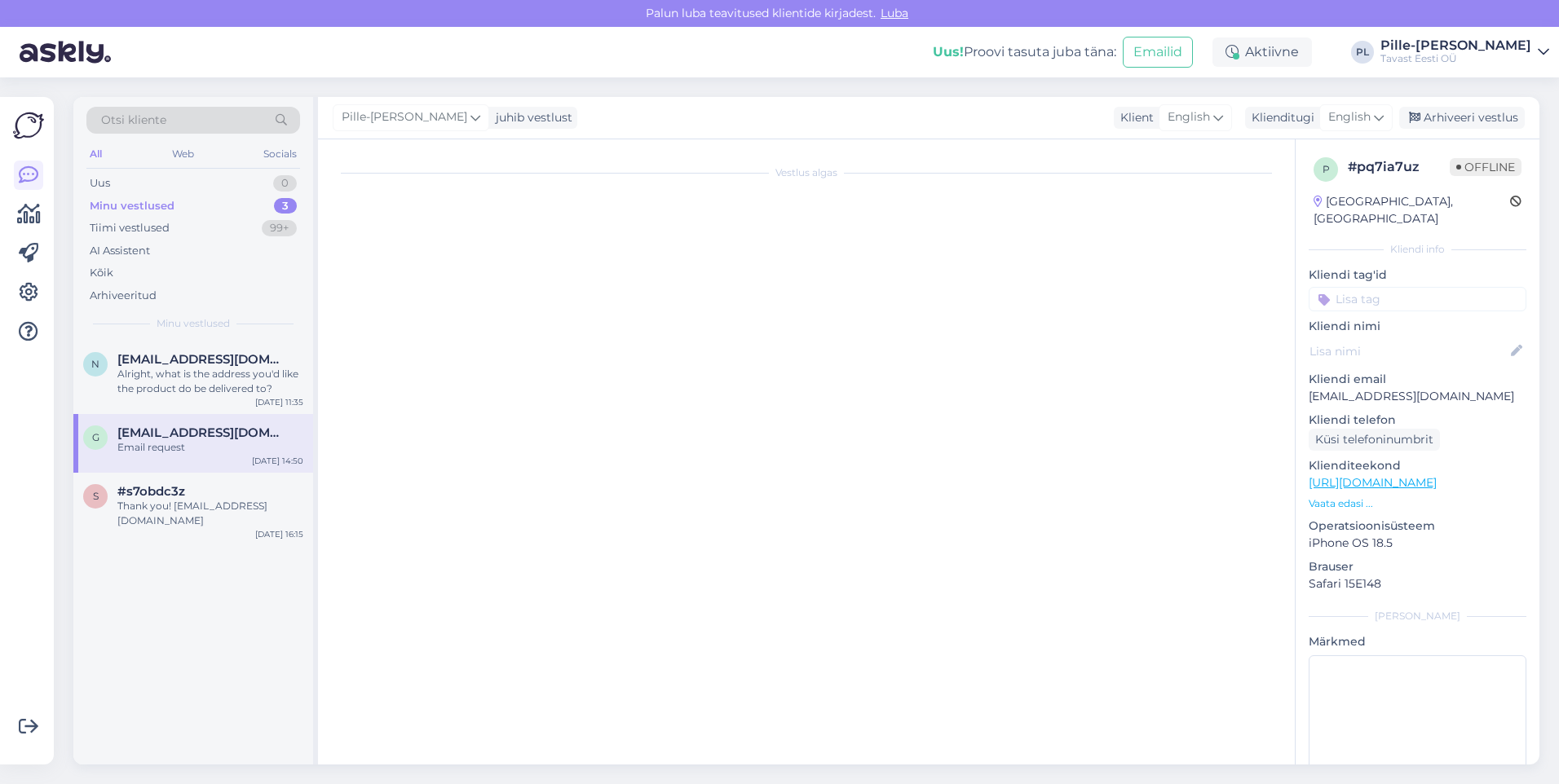
scroll to position [112, 0]
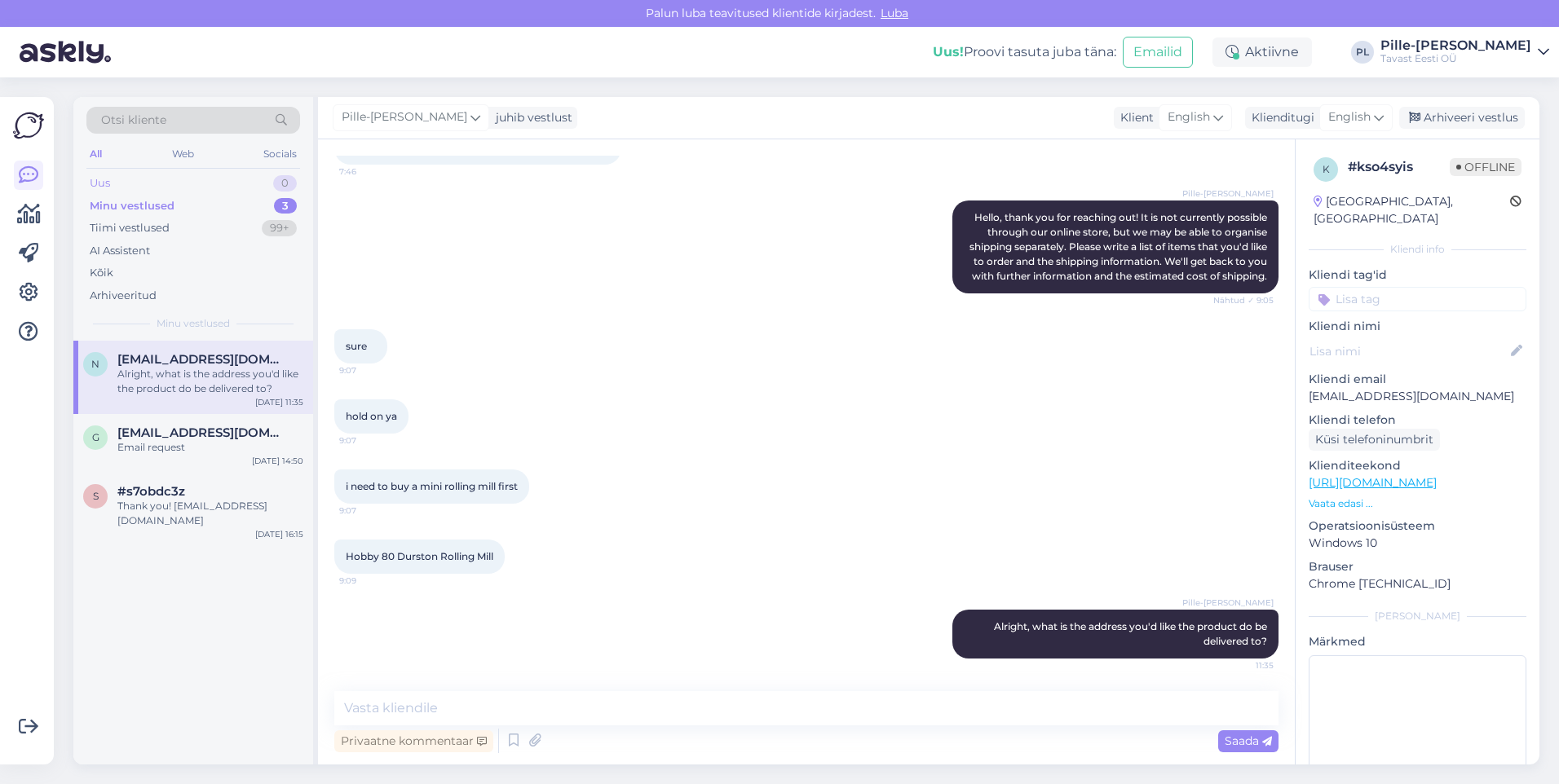
click at [222, 183] on div "Uus 0" at bounding box center [193, 183] width 213 height 23
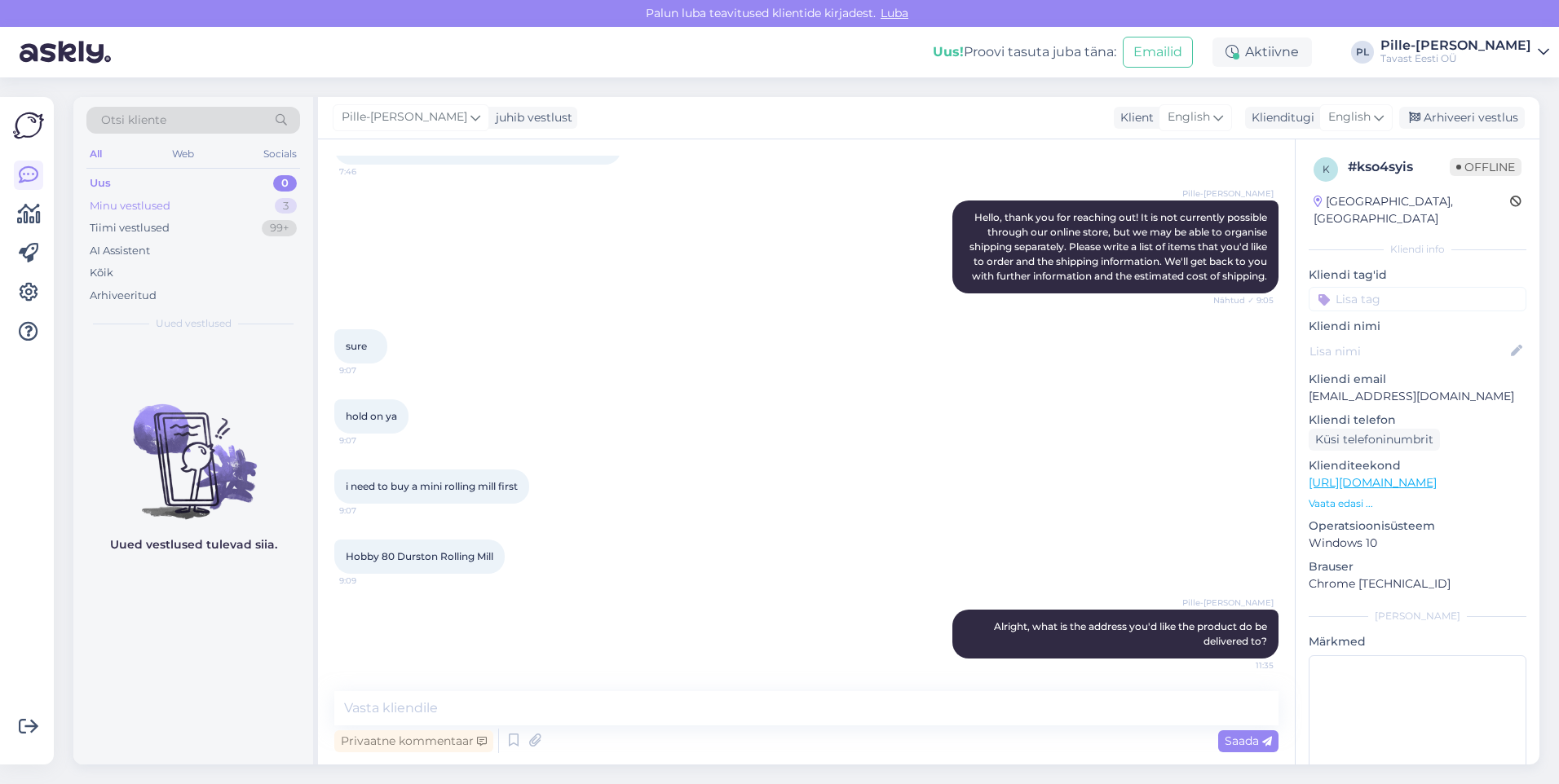
click at [229, 202] on div "Minu vestlused 3" at bounding box center [193, 207] width 213 height 23
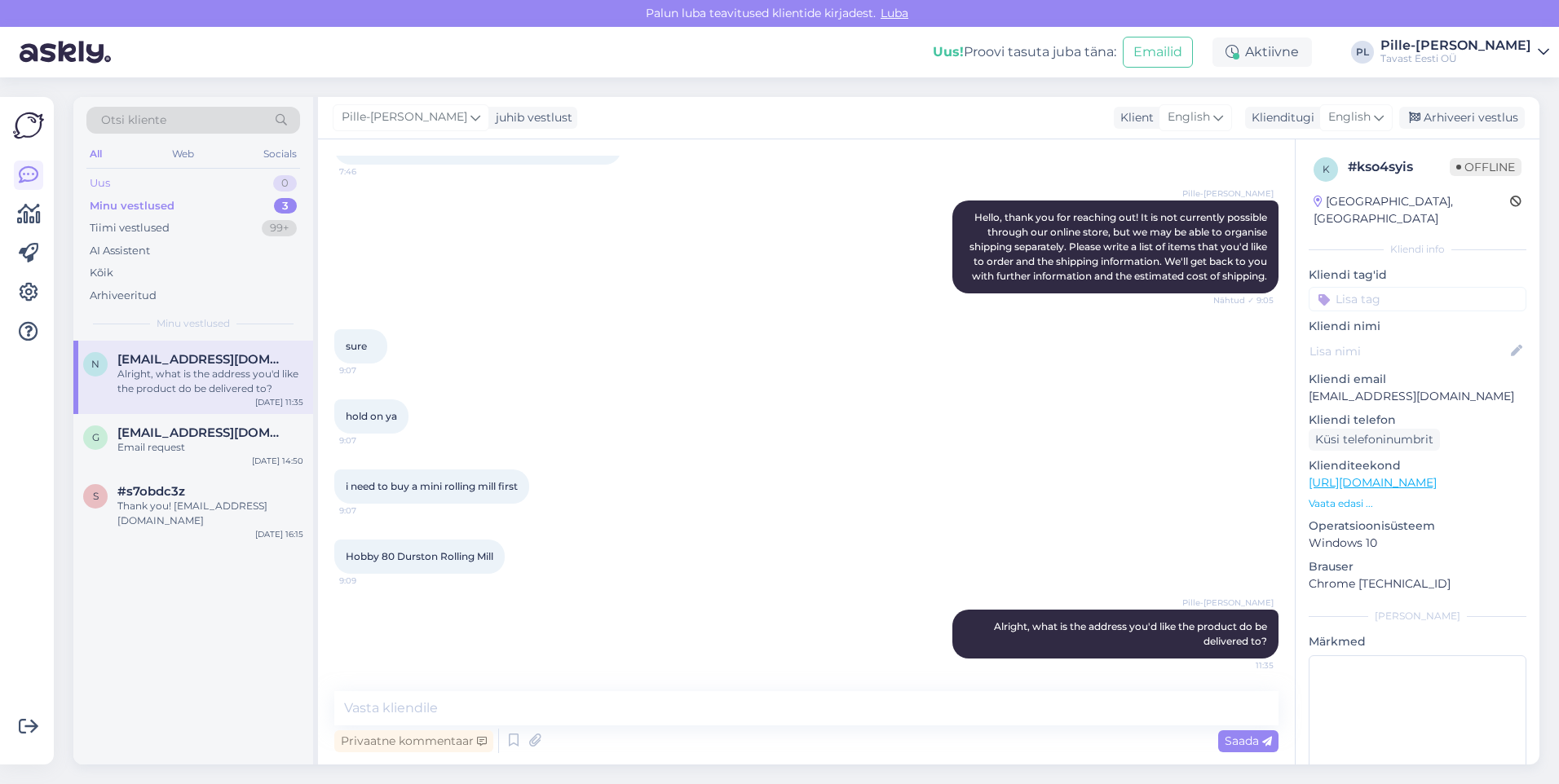
click at [163, 191] on div "Uus 0" at bounding box center [193, 183] width 213 height 23
